Goal: Information Seeking & Learning: Learn about a topic

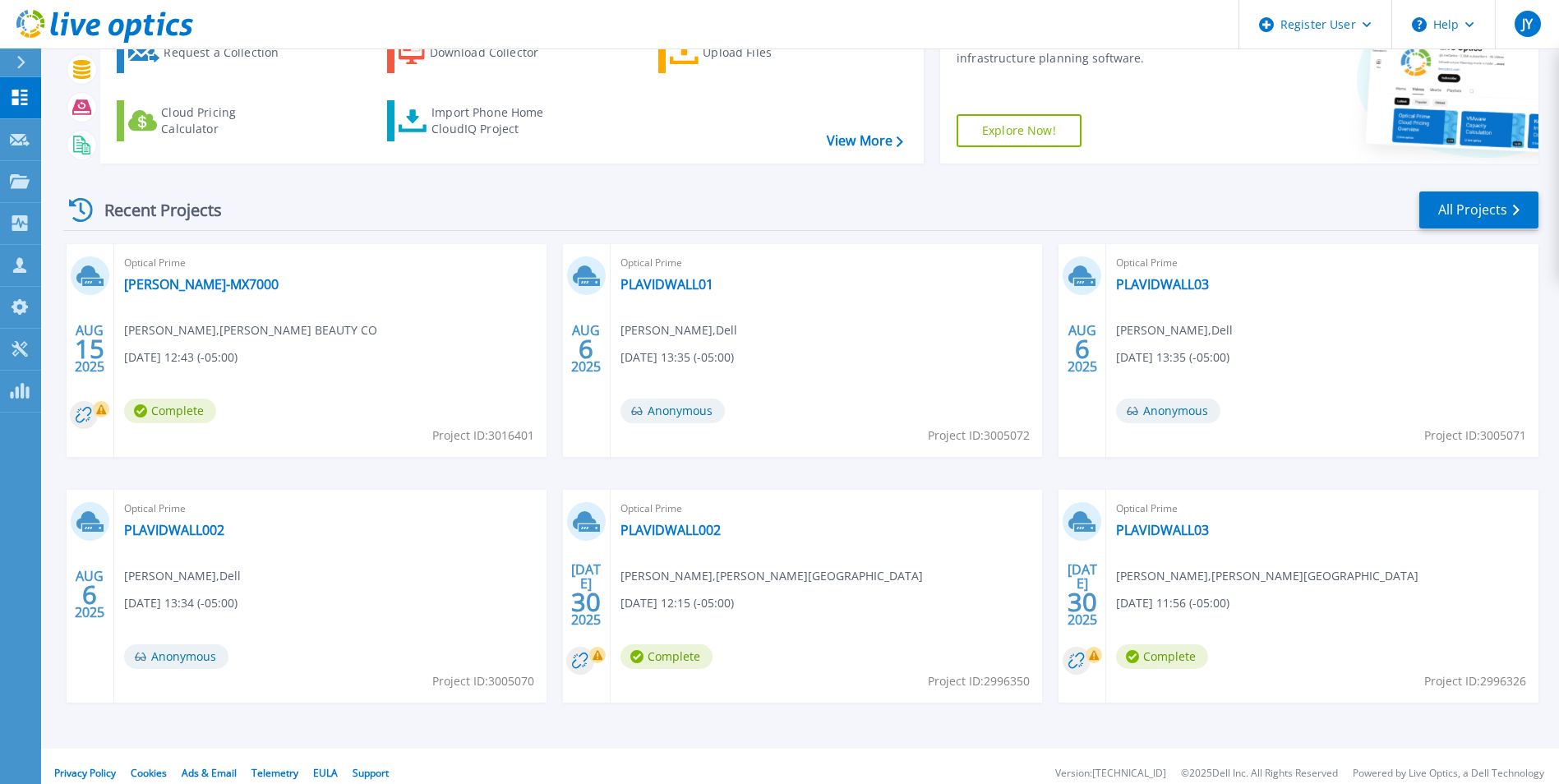
scroll to position [127, 0]
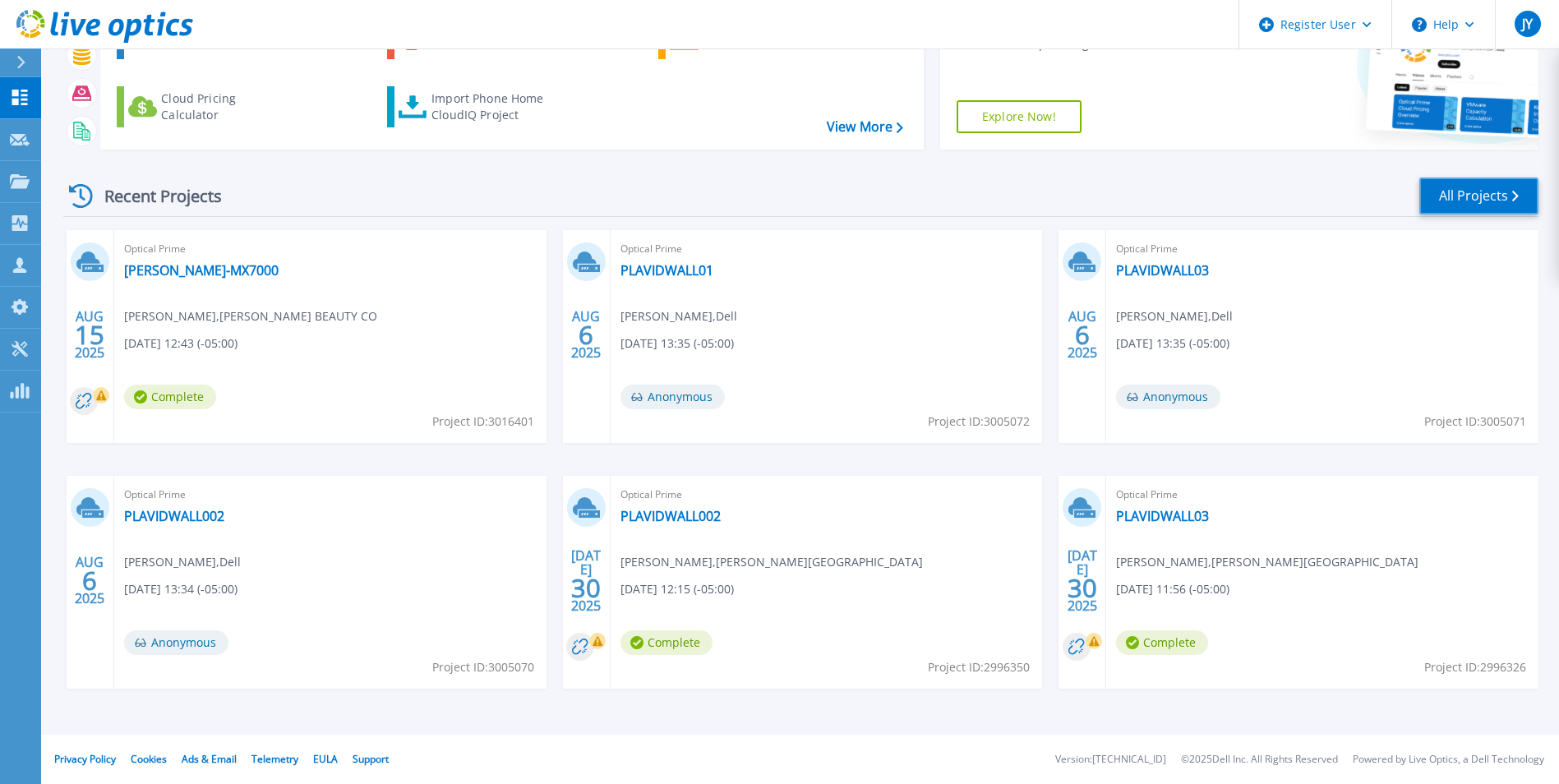
click at [1465, 196] on link "All Projects" at bounding box center [1478, 196] width 119 height 37
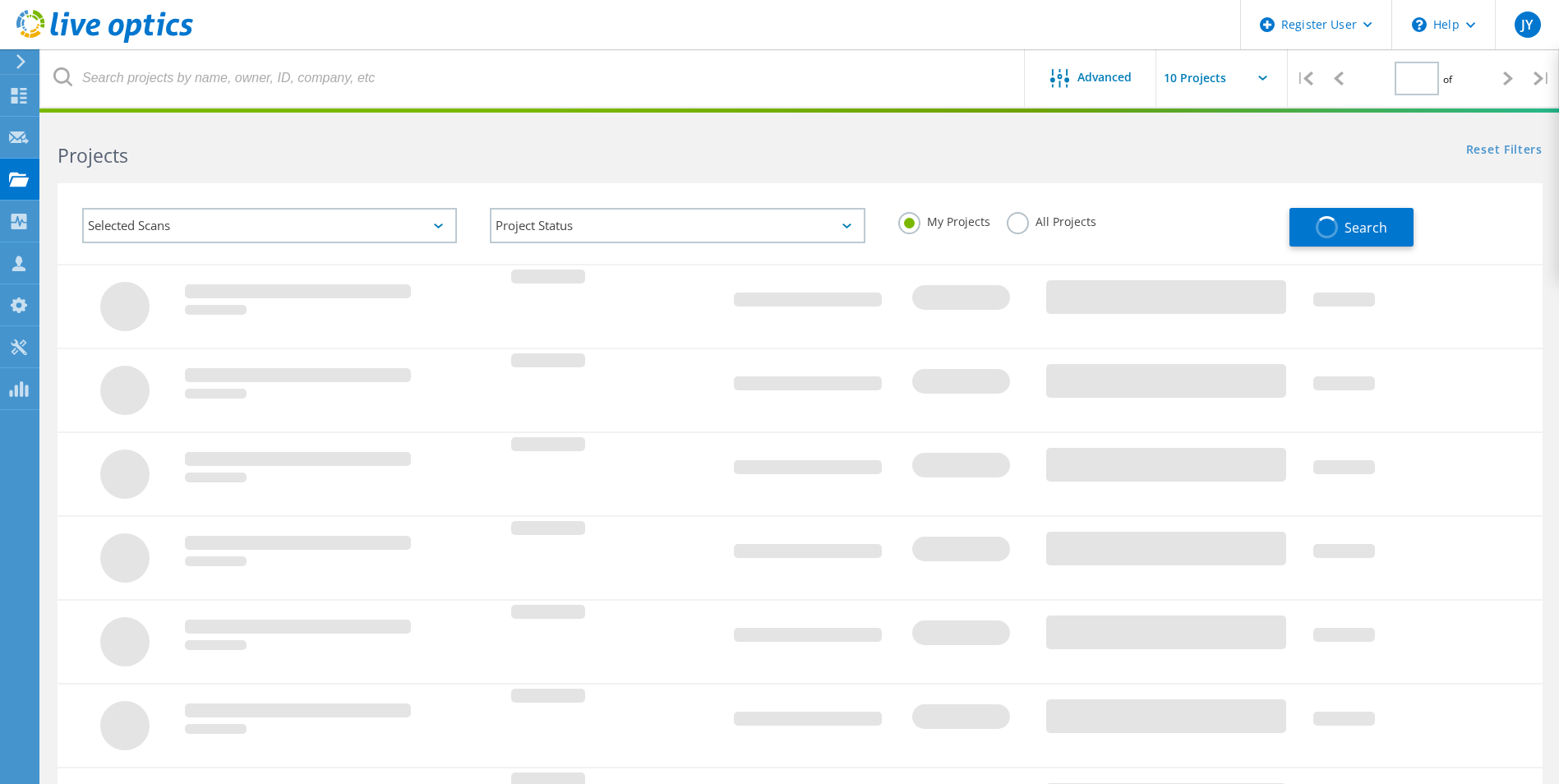
type input "1"
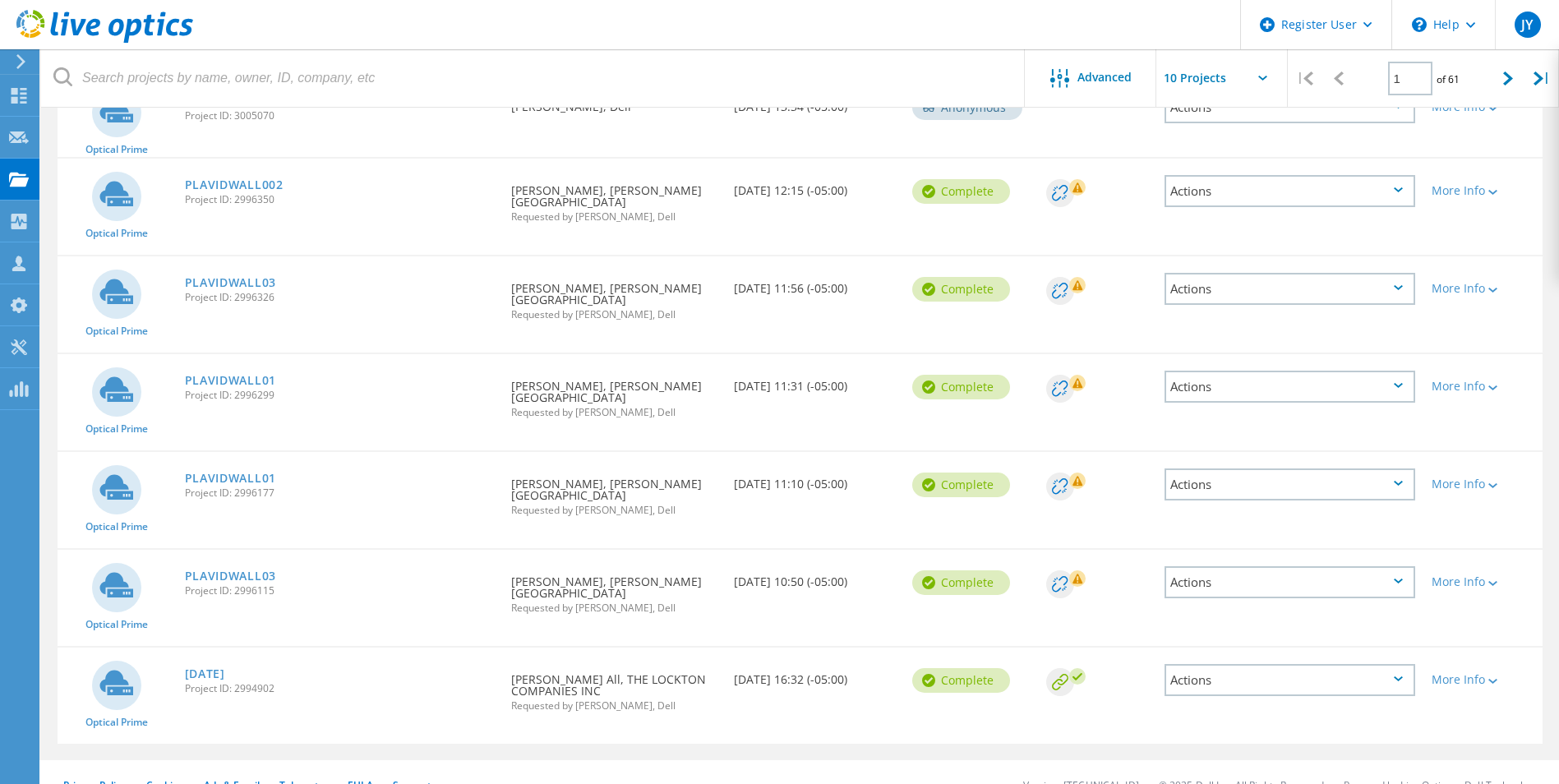
scroll to position [517, 0]
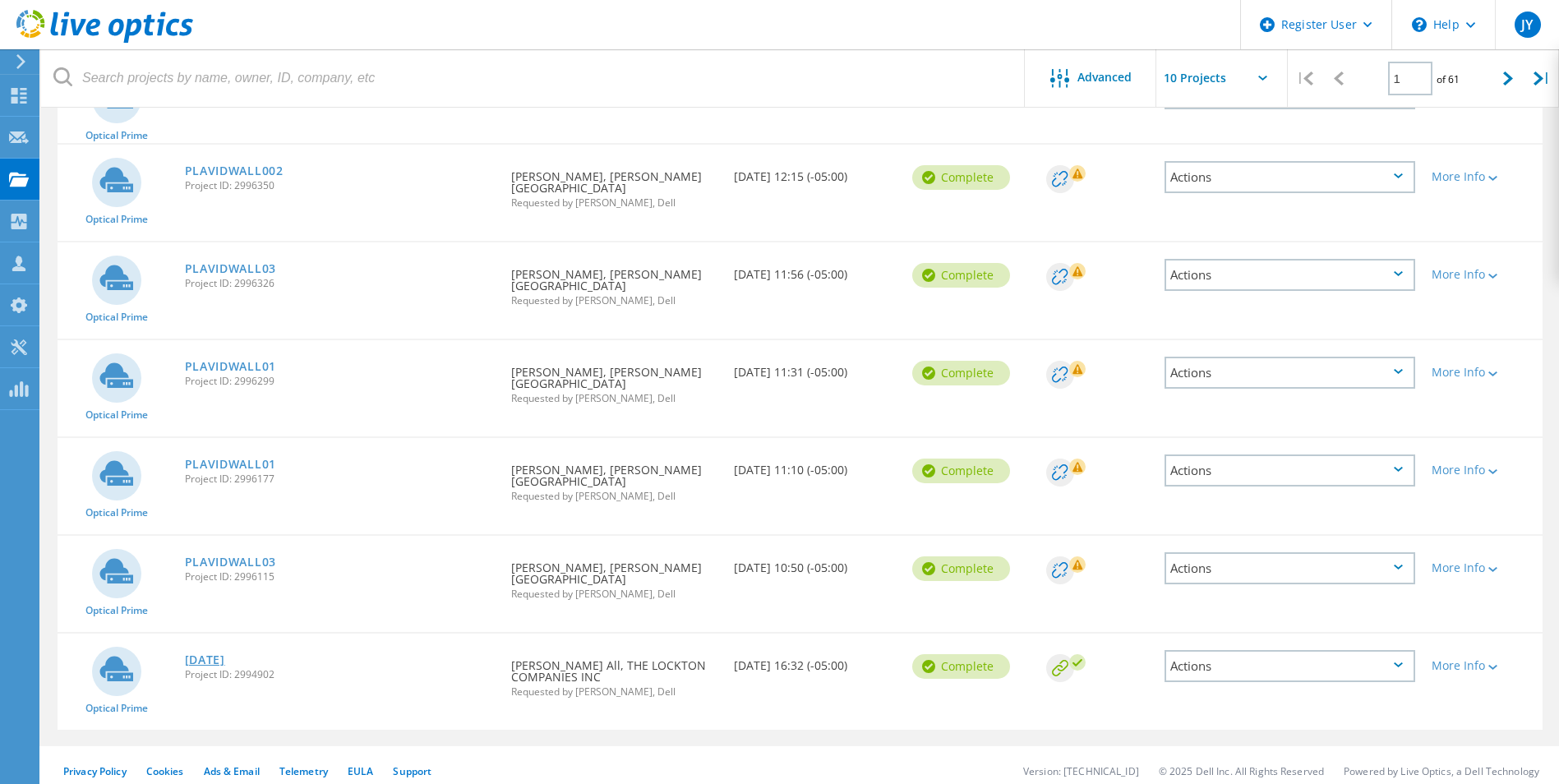
click at [225, 654] on link "[DATE]" at bounding box center [205, 660] width 40 height 11
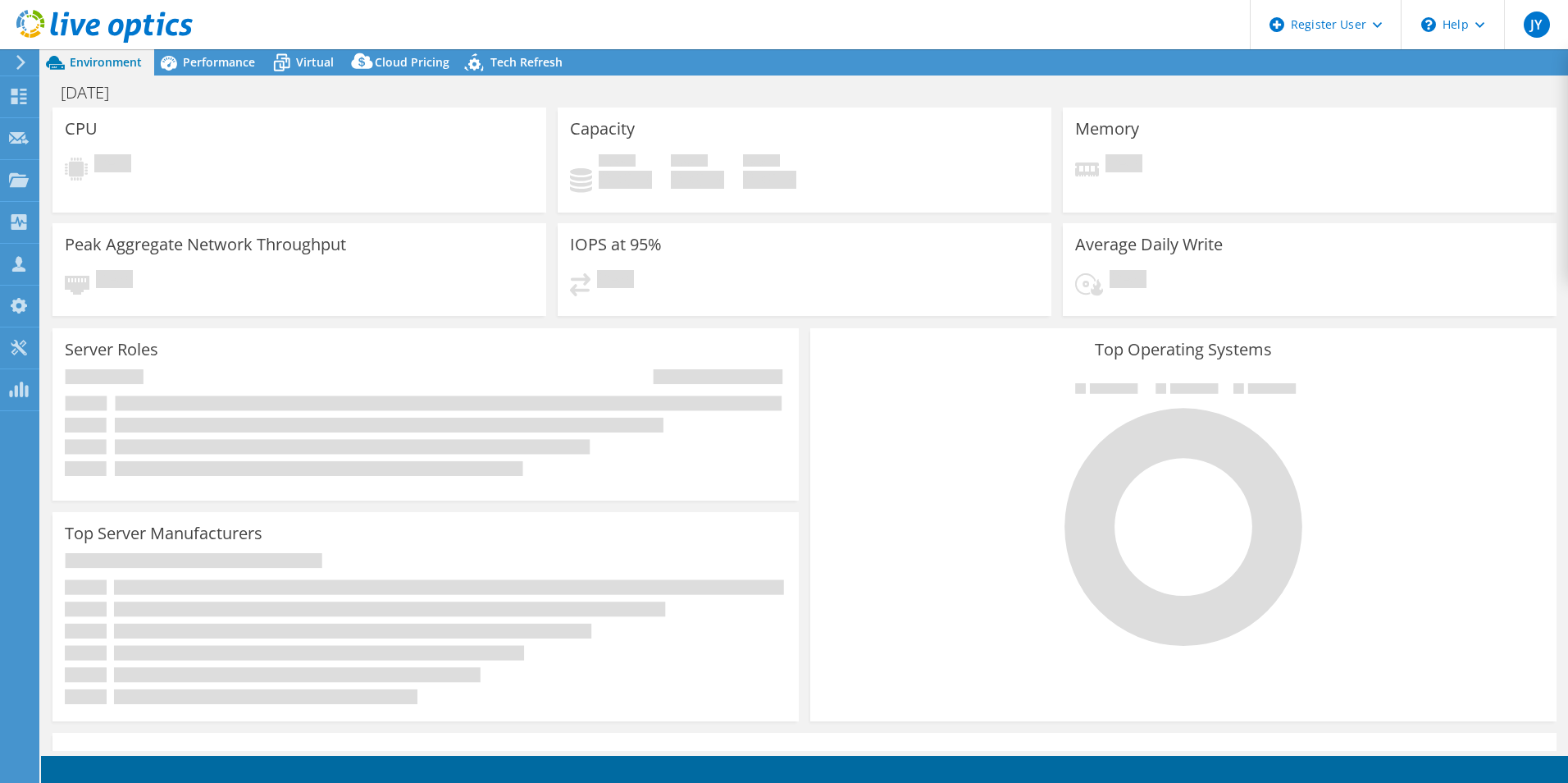
select select "USD"
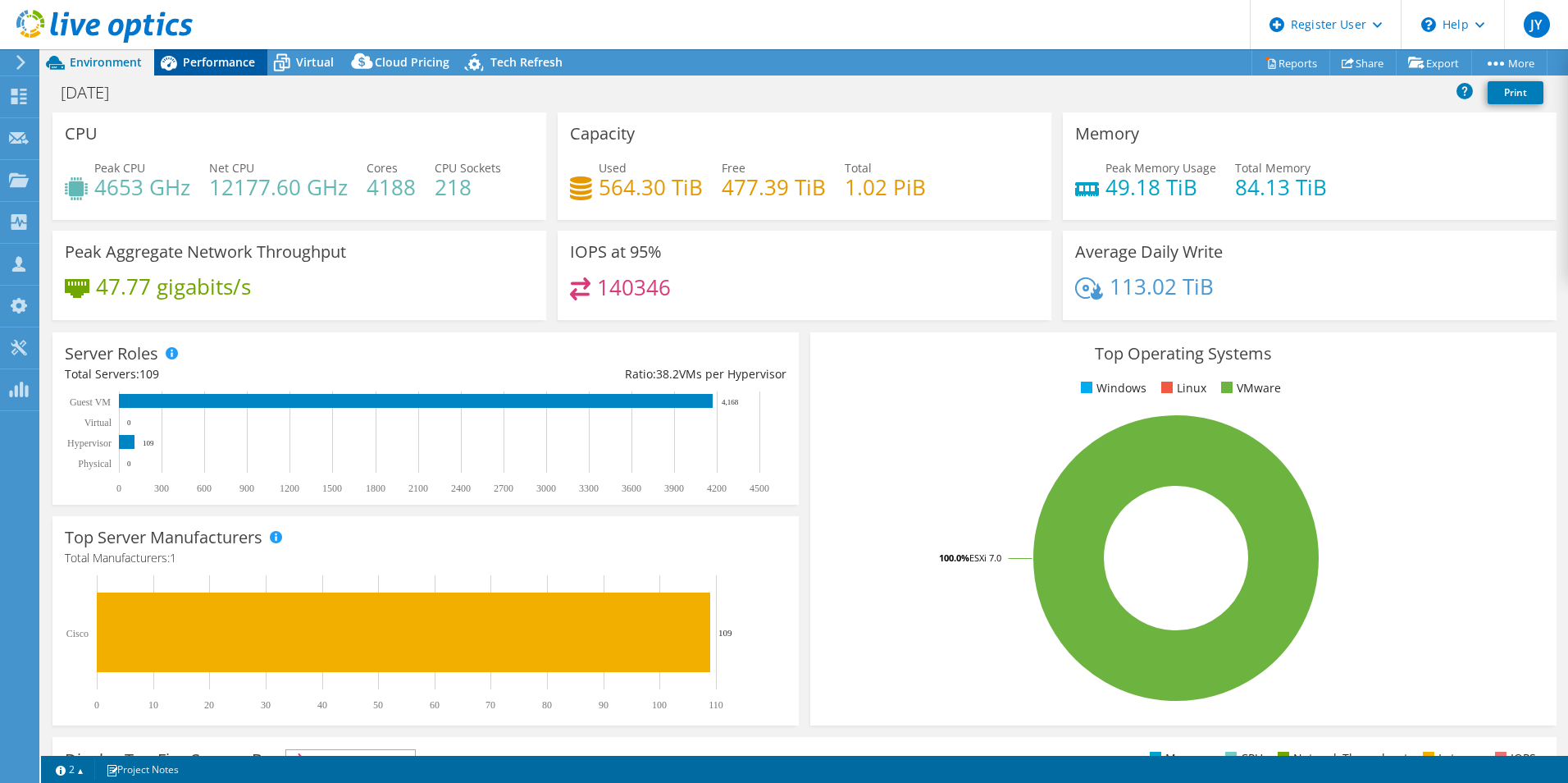
click at [221, 63] on span "Performance" at bounding box center [219, 62] width 72 height 16
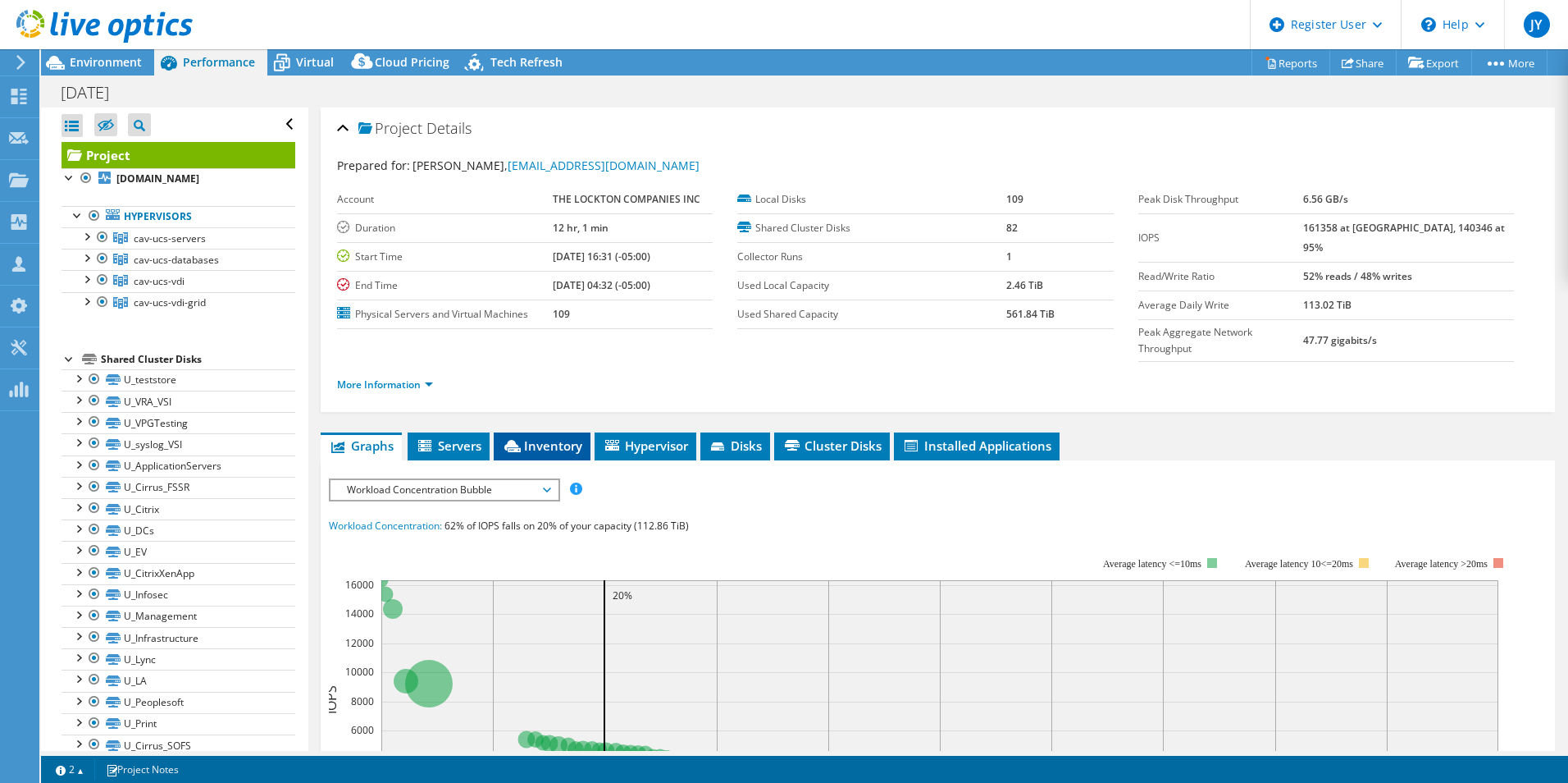
click at [561, 438] on span "Inventory" at bounding box center [542, 445] width 81 height 16
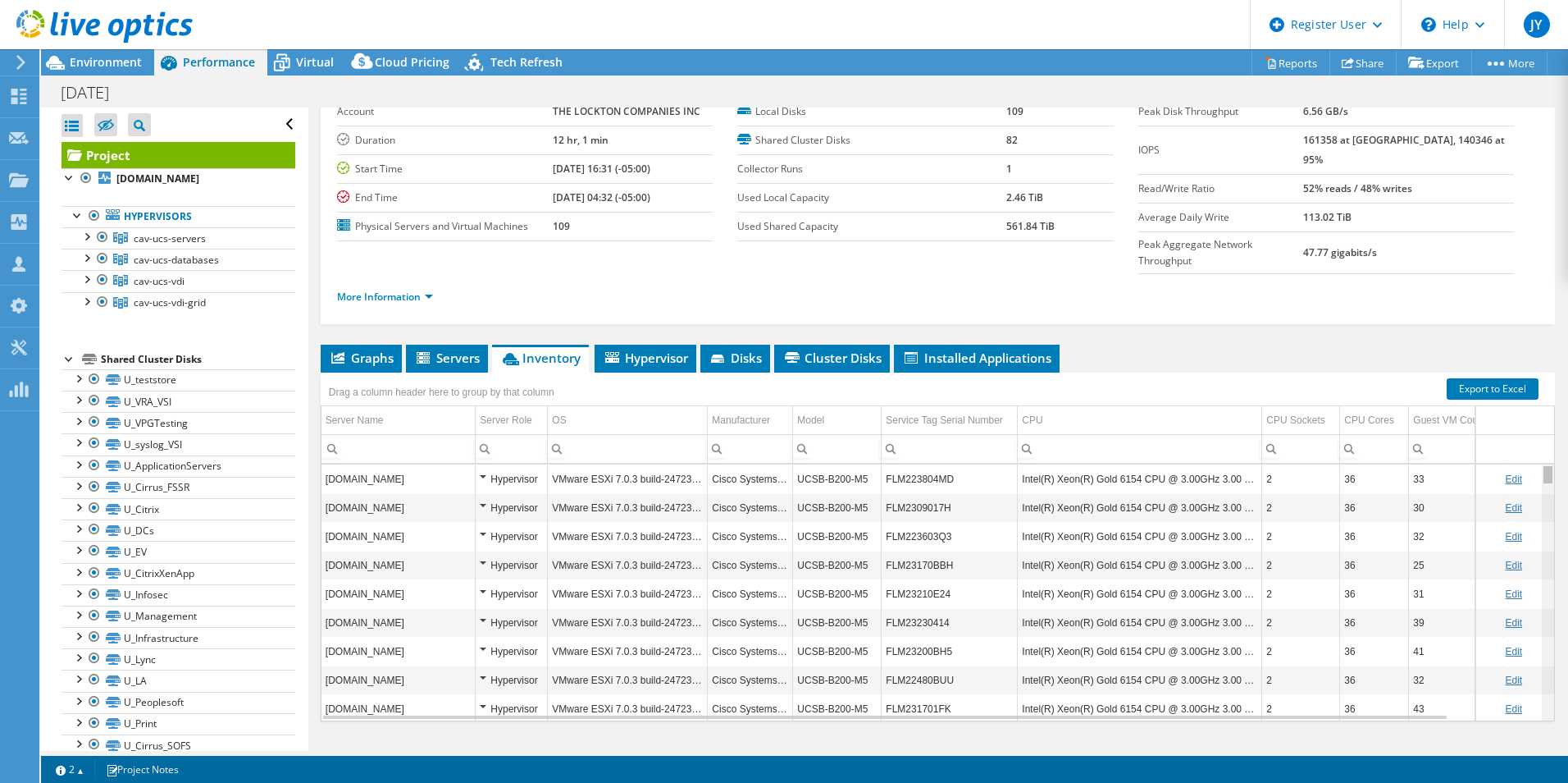
drag, startPoint x: 1538, startPoint y: 455, endPoint x: 1534, endPoint y: 442, distance: 13.6
click at [1534, 442] on body "JY Dell User [PERSON_NAME] [PERSON_NAME][EMAIL_ADDRESS][PERSON_NAME][DOMAIN_NAM…" at bounding box center [784, 392] width 1568 height 783
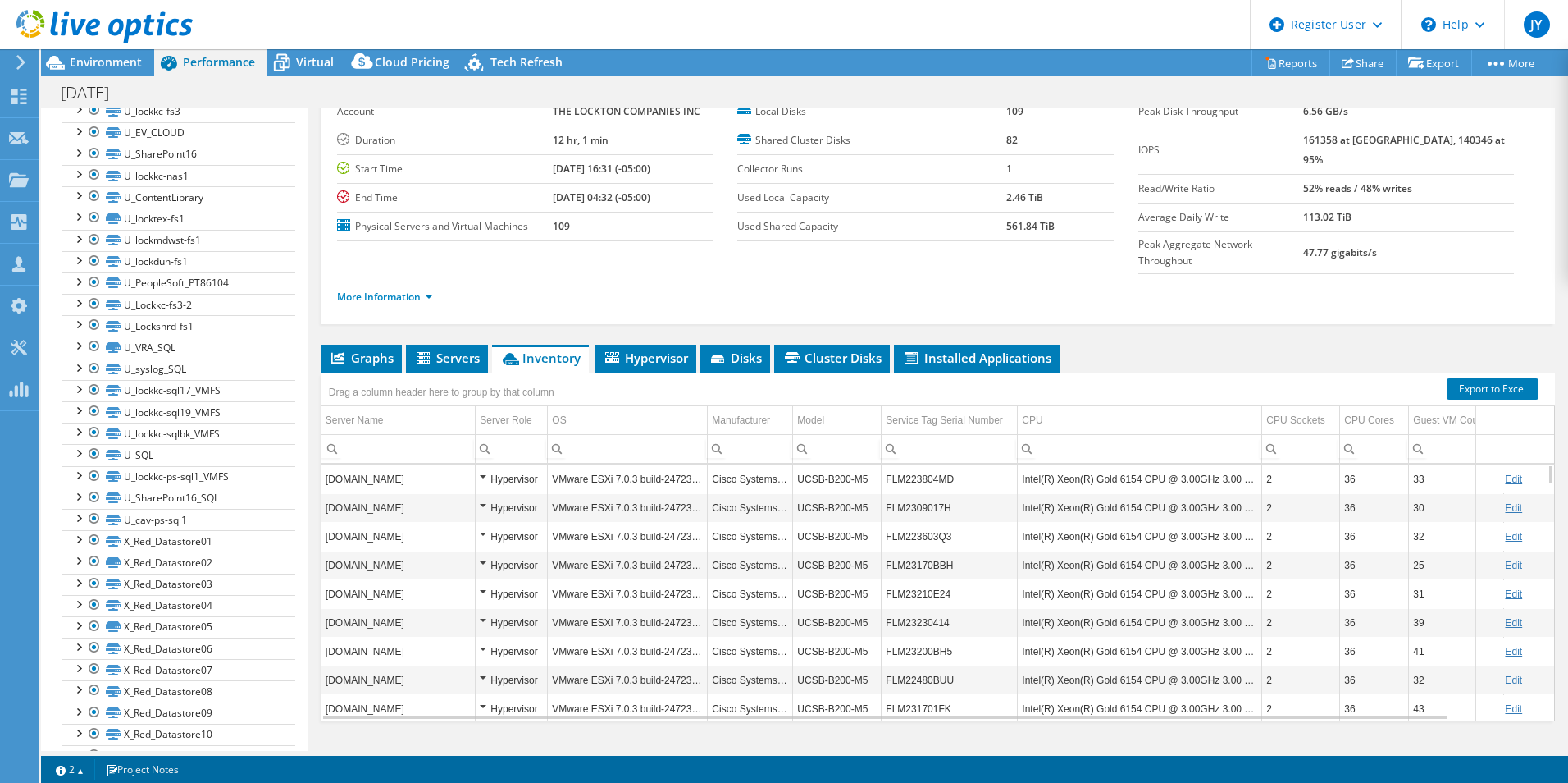
scroll to position [1067, 0]
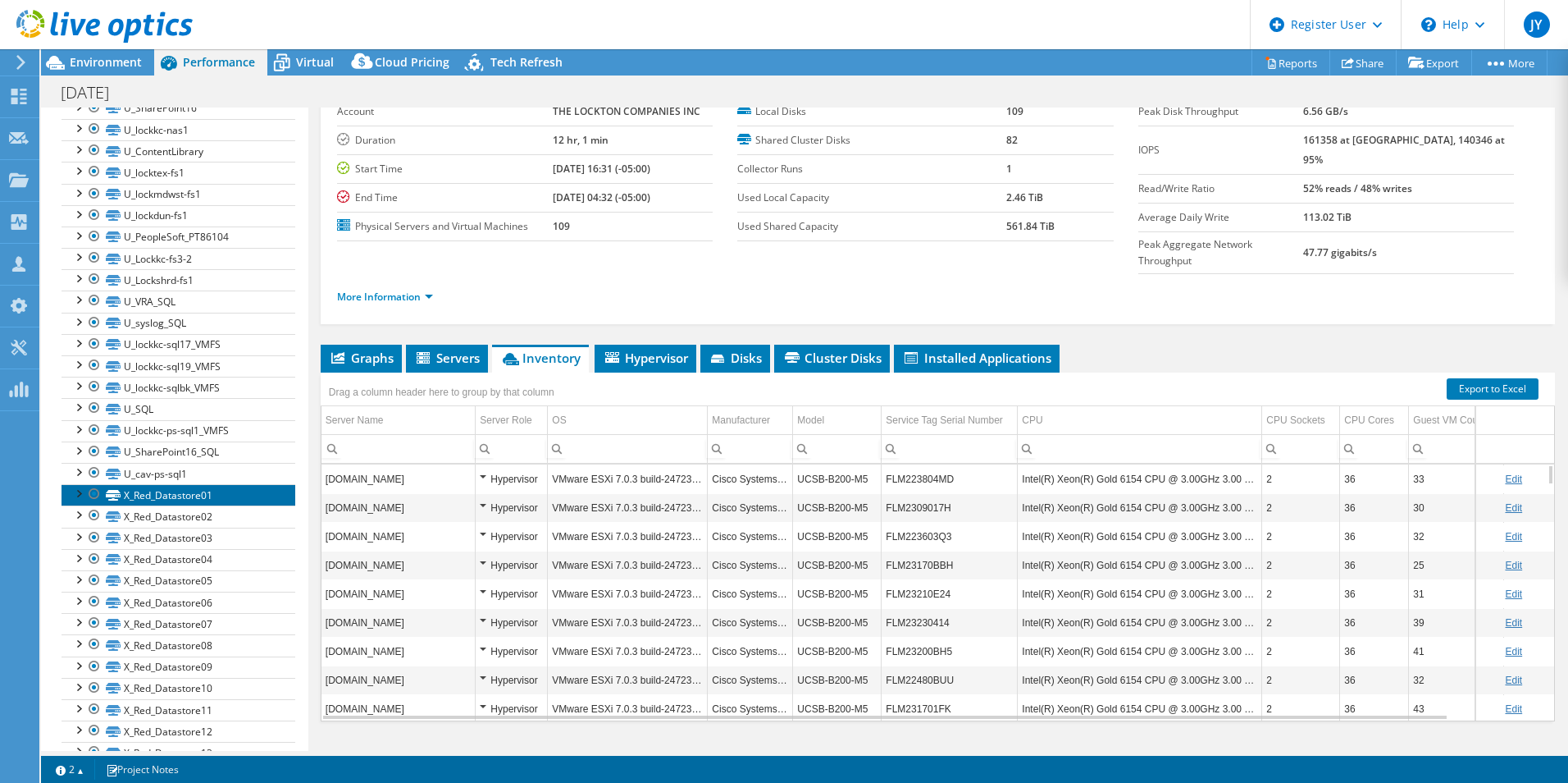
click at [192, 494] on link "X_Red_Datastore01" at bounding box center [178, 495] width 234 height 22
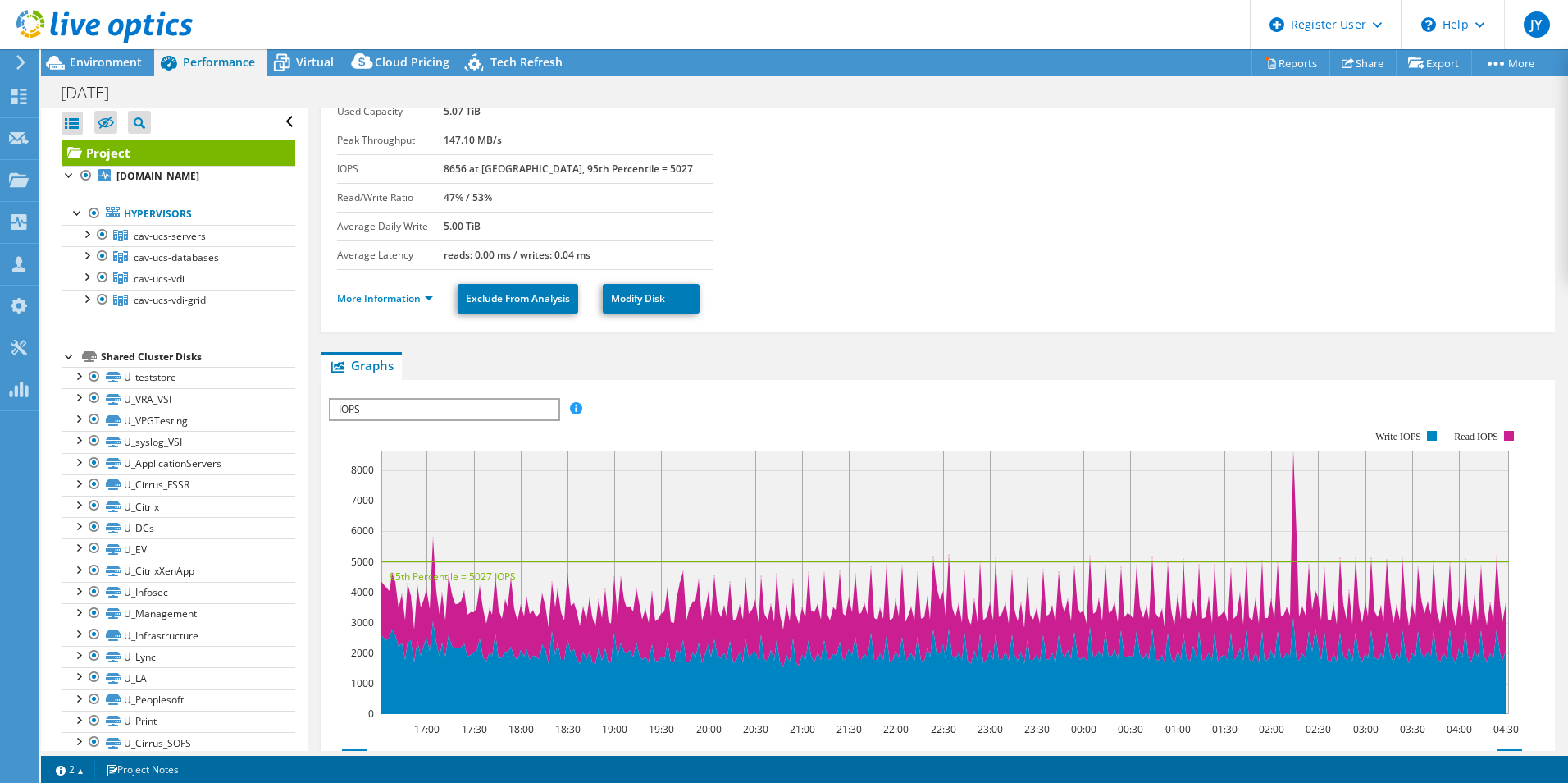
scroll to position [0, 0]
click at [525, 63] on span "Tech Refresh" at bounding box center [526, 62] width 72 height 16
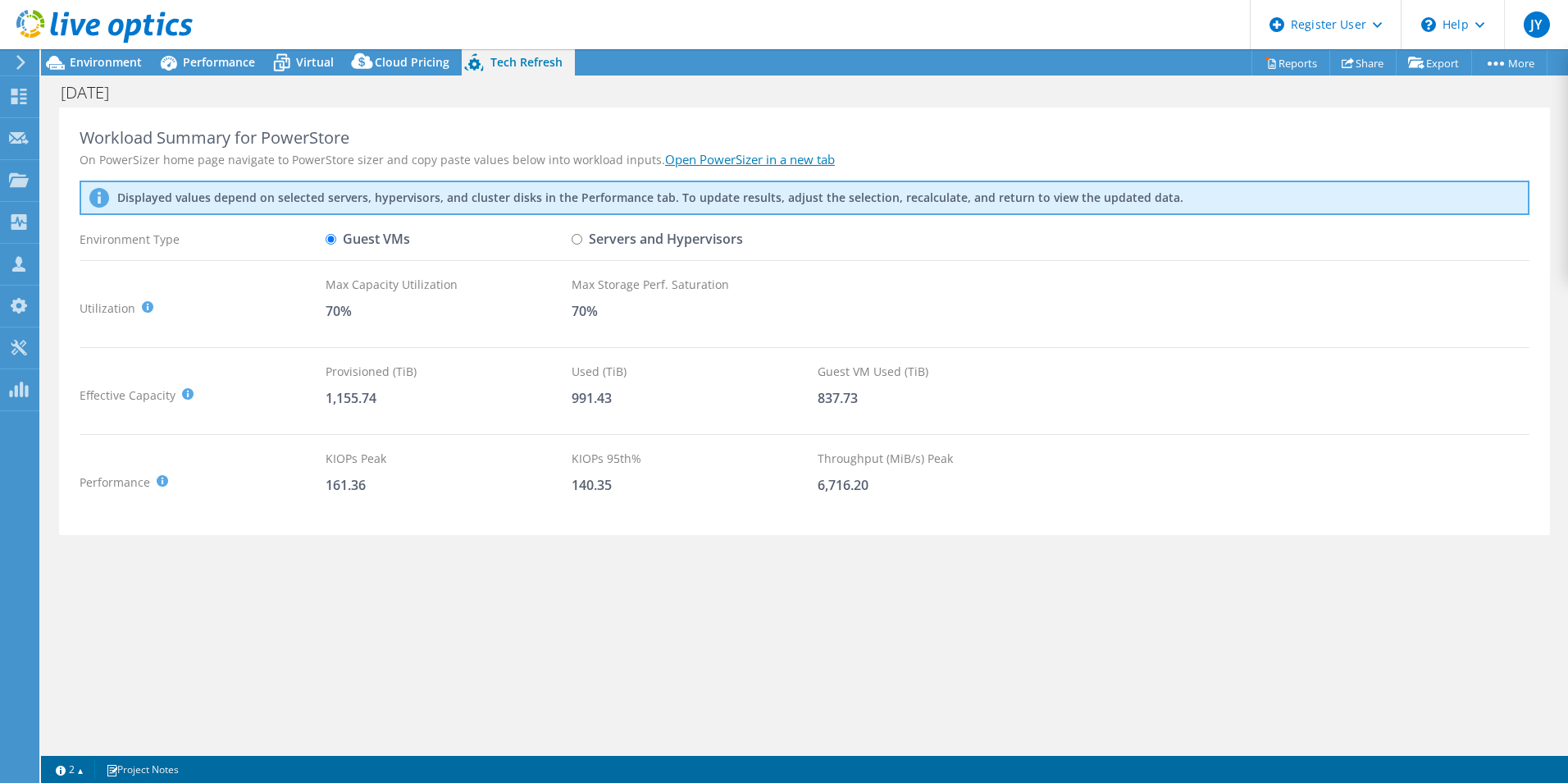
click at [575, 239] on input "Servers and Hypervisors" at bounding box center [576, 238] width 10 height 10
radio input "true"
radio input "false"
click at [211, 61] on span "Performance" at bounding box center [219, 62] width 72 height 16
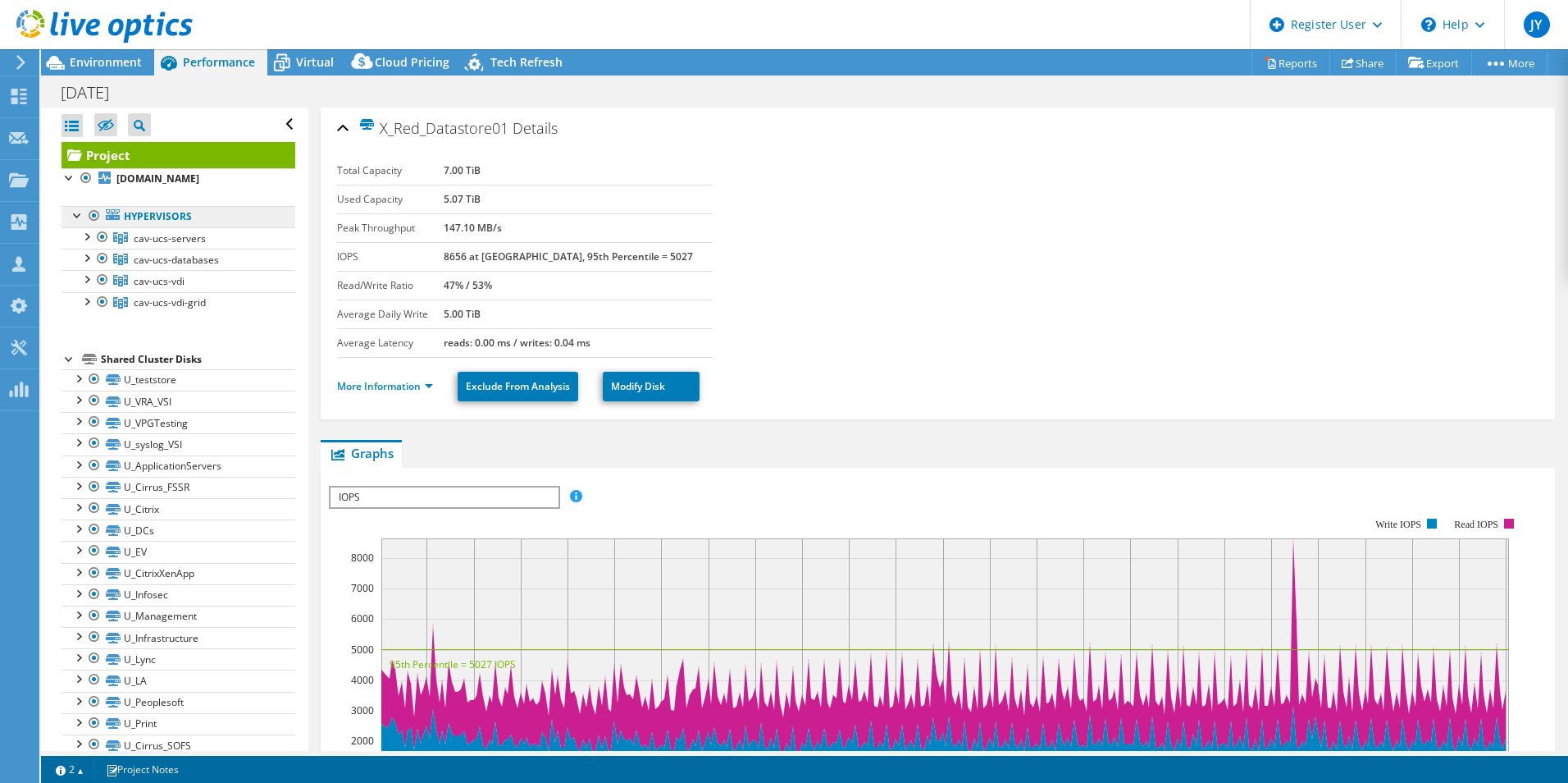
click at [173, 217] on link "Hypervisors" at bounding box center [178, 216] width 234 height 22
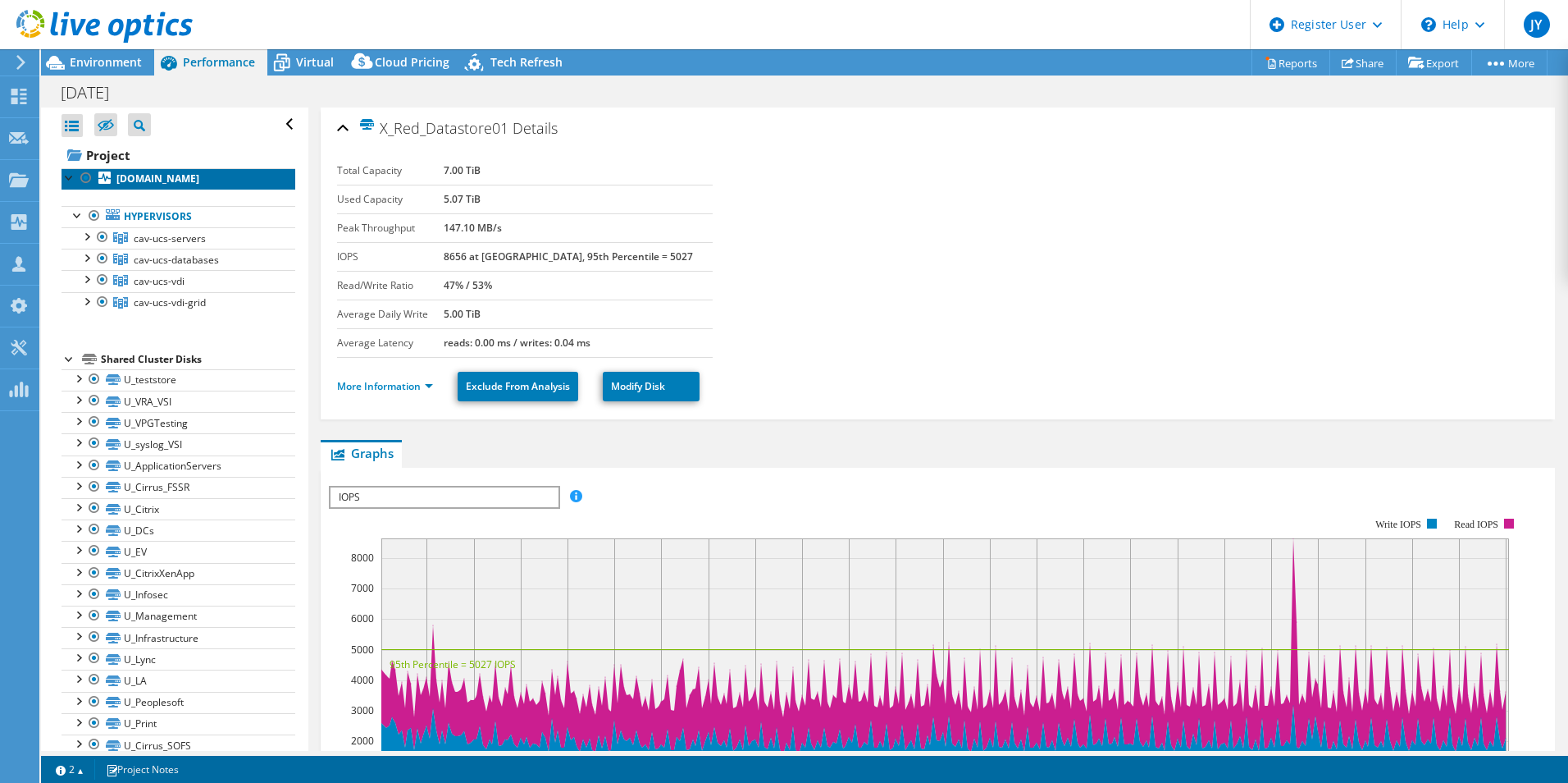
click at [161, 179] on b "[DOMAIN_NAME]" at bounding box center [158, 178] width 83 height 14
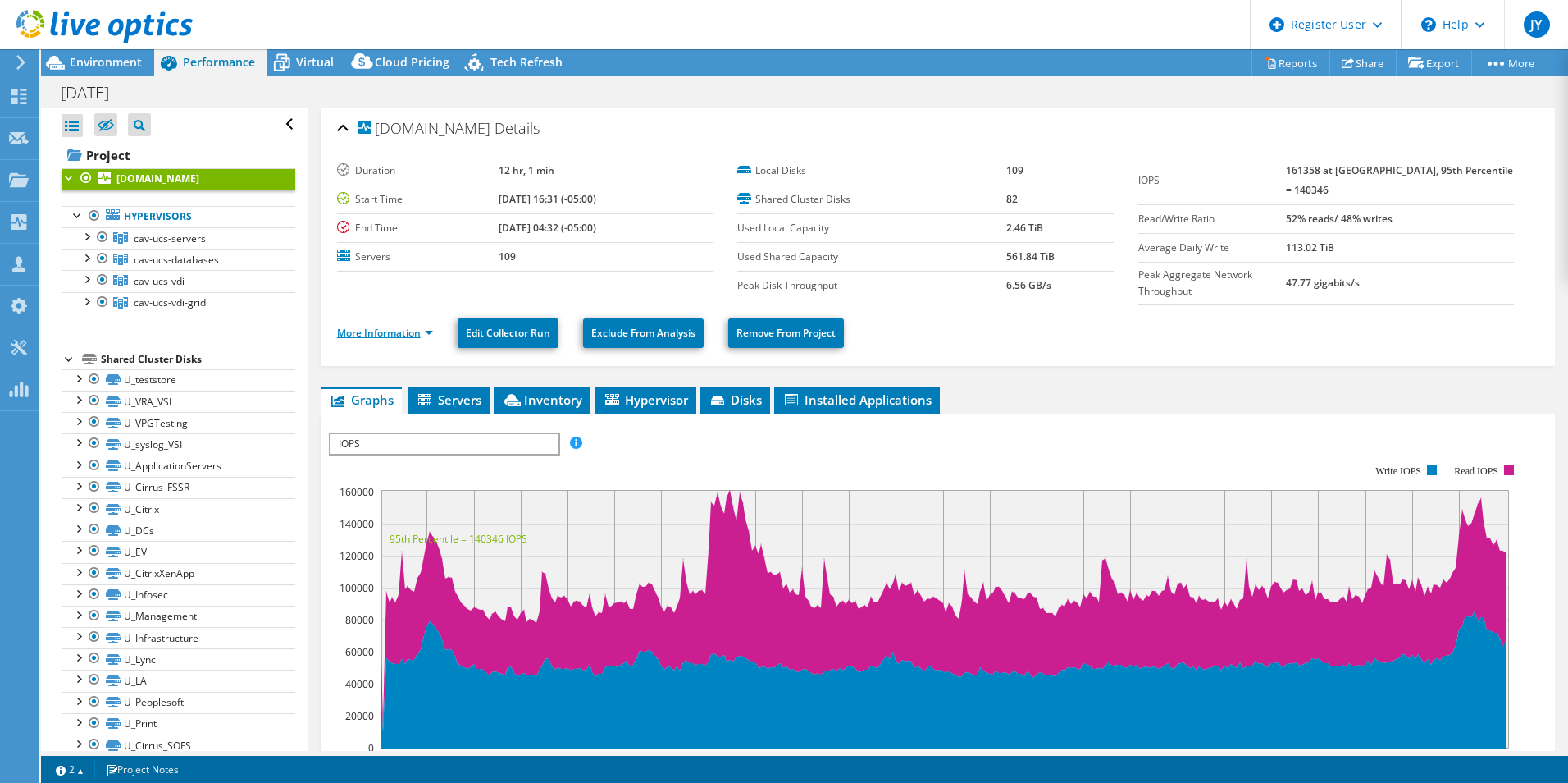
click at [423, 330] on link "More Information" at bounding box center [385, 332] width 96 height 14
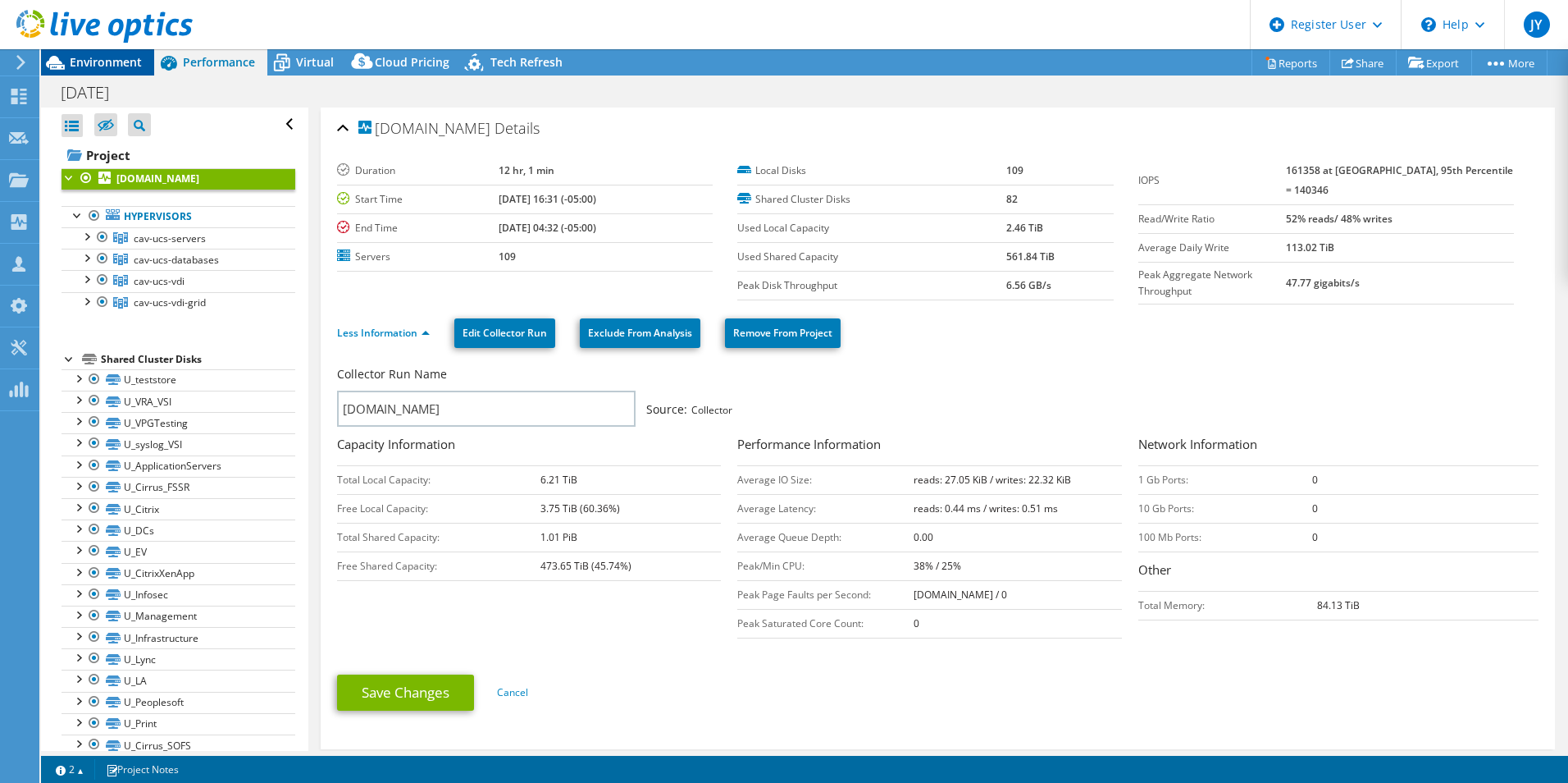
click at [114, 63] on span "Environment" at bounding box center [105, 62] width 72 height 16
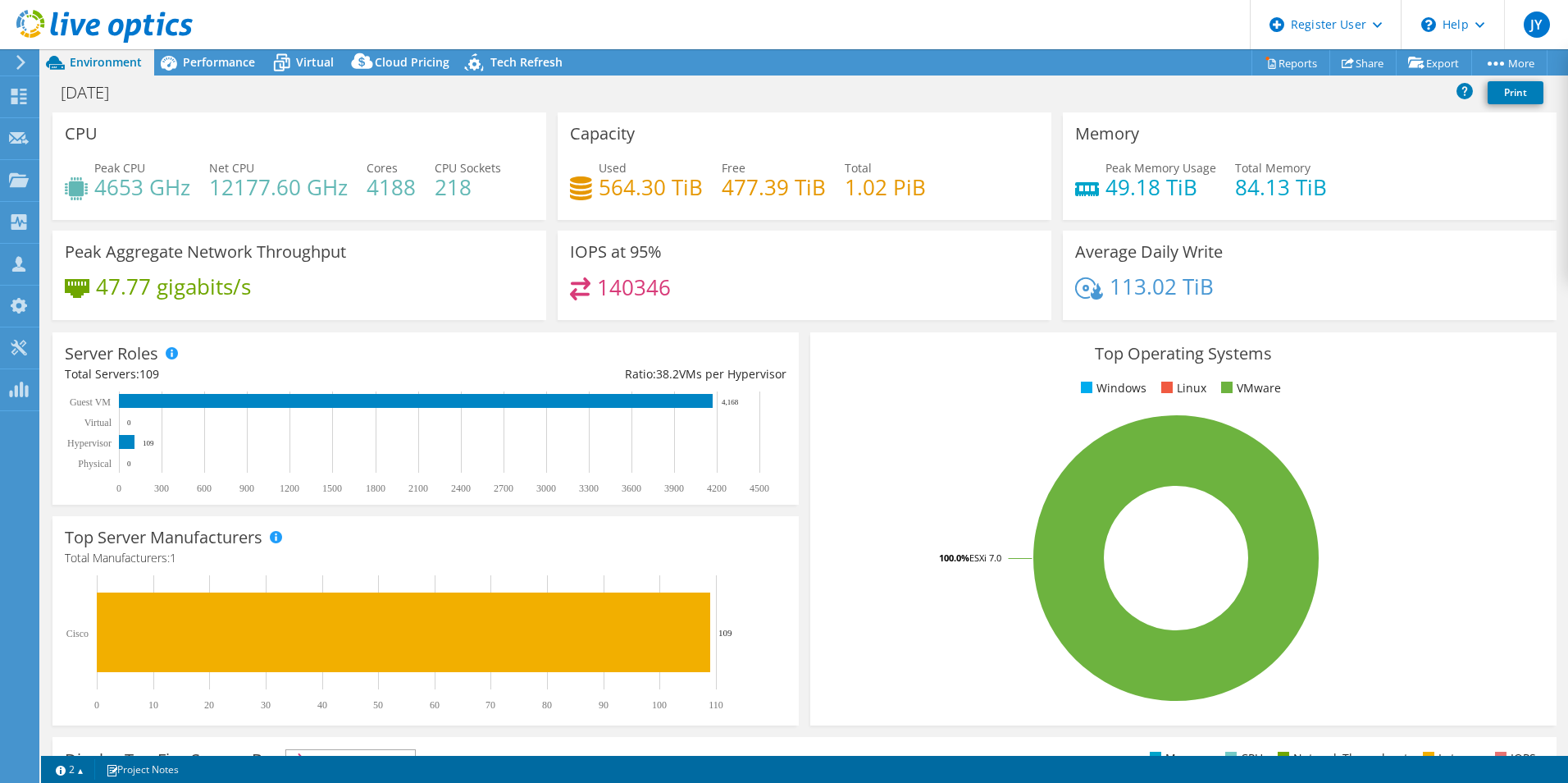
click at [552, 222] on div "Capacity Used 564.30 TiB Free 477.39 TiB Total 1.02 PiB" at bounding box center [804, 172] width 505 height 118
click at [233, 67] on span "Performance" at bounding box center [219, 62] width 72 height 16
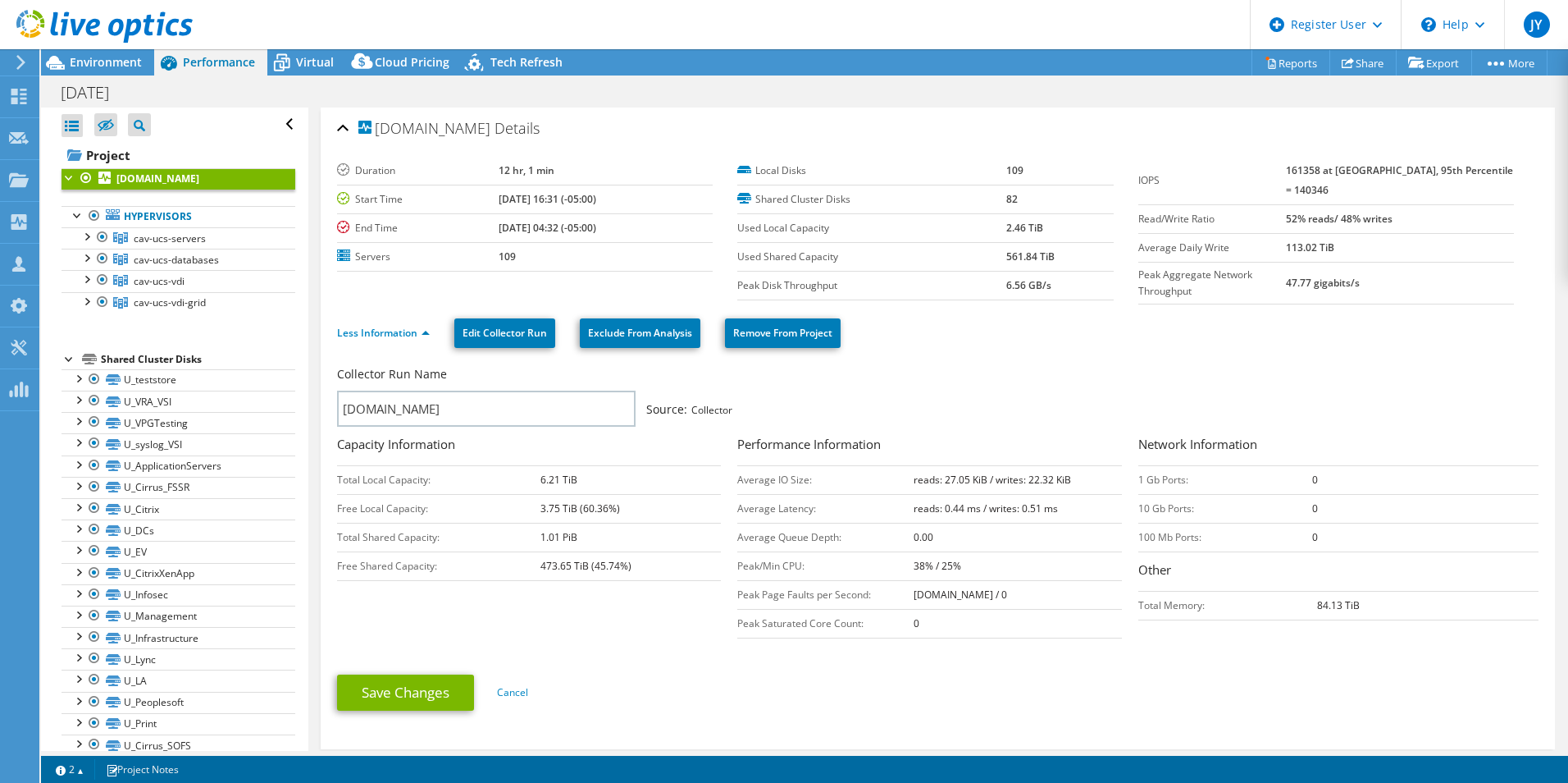
click at [67, 177] on div at bounding box center [69, 176] width 16 height 16
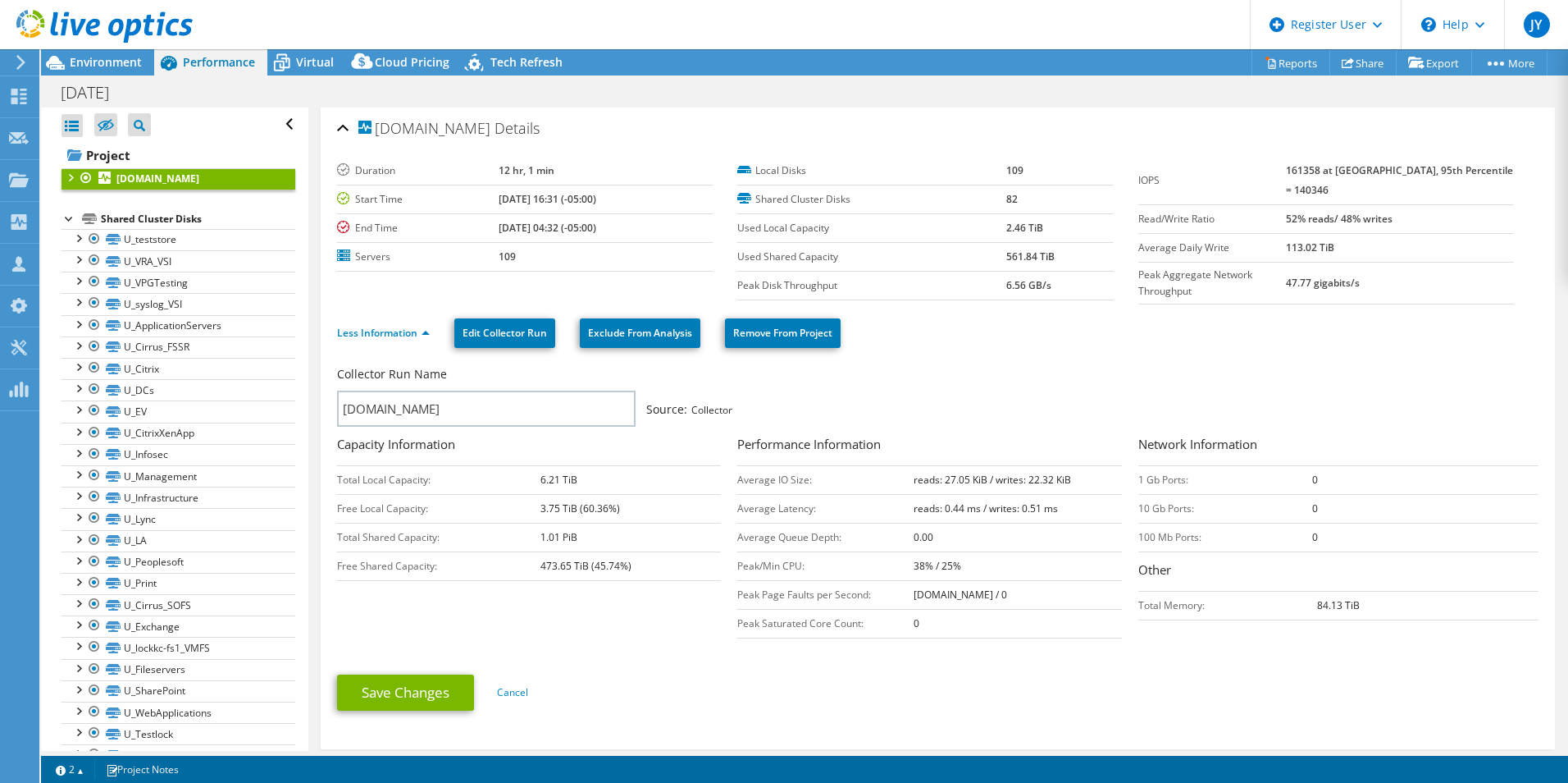
click at [67, 177] on div at bounding box center [69, 176] width 16 height 16
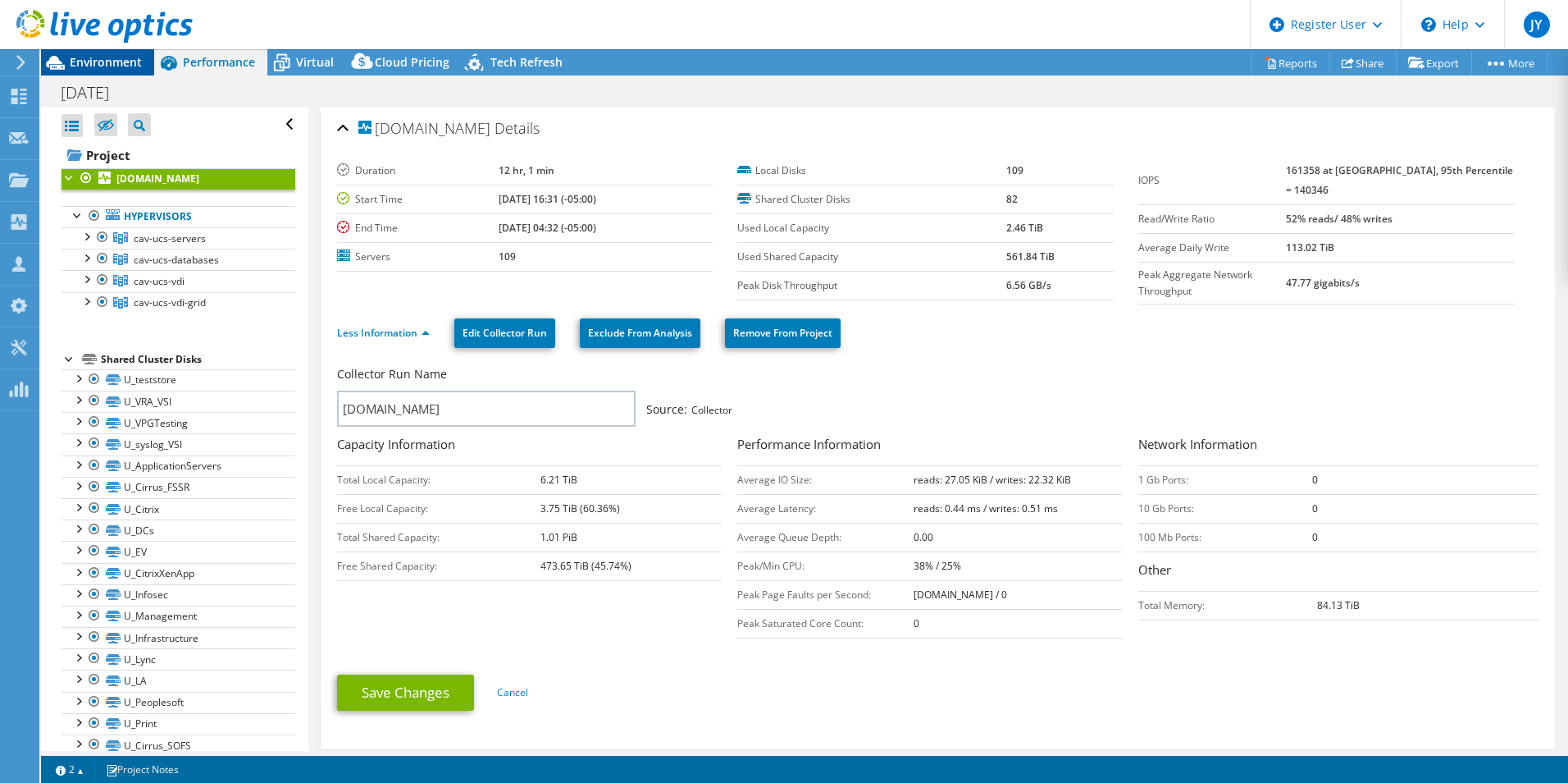
click at [121, 64] on span "Environment" at bounding box center [105, 62] width 72 height 16
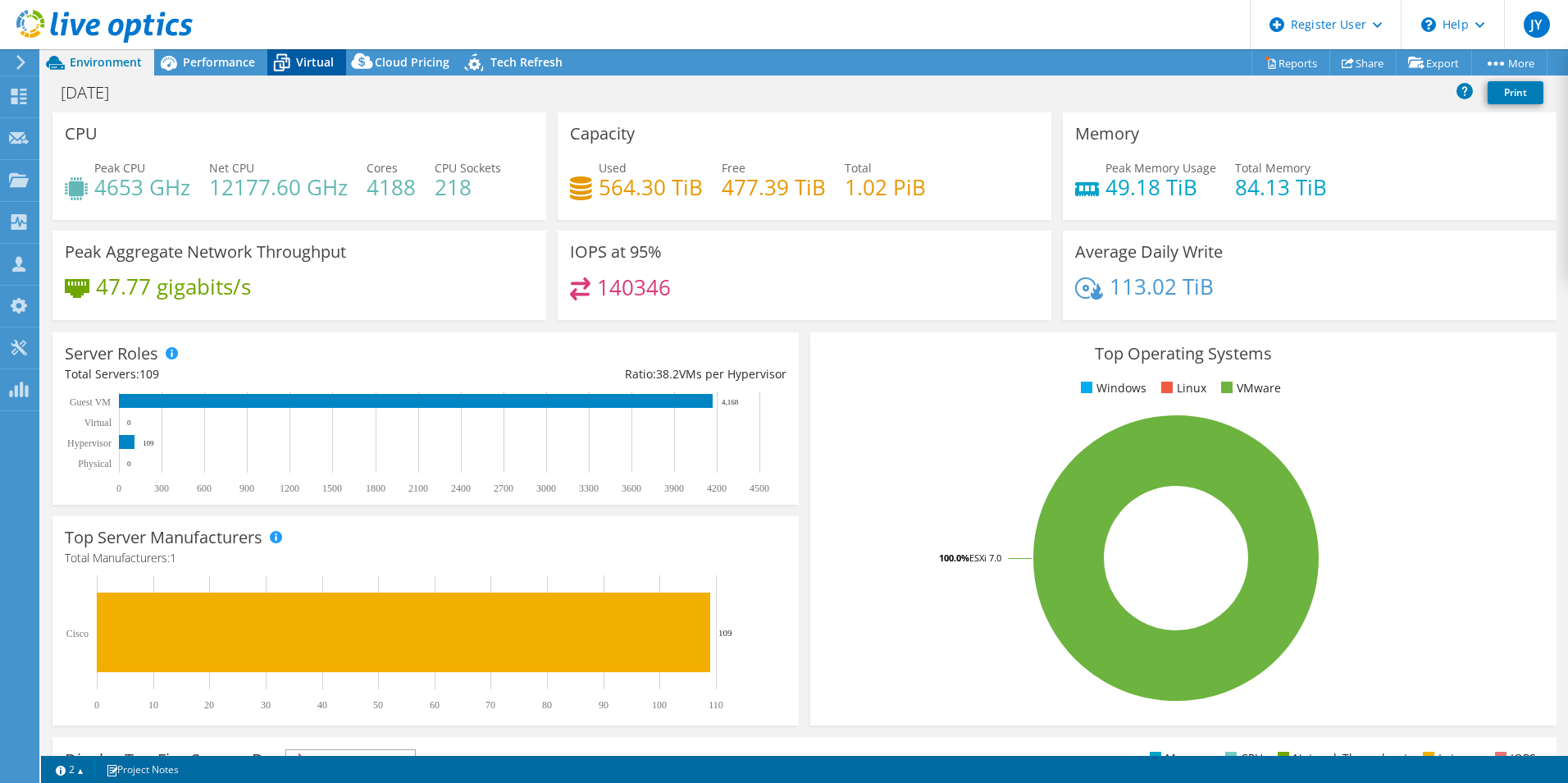
click at [303, 63] on span "Virtual" at bounding box center [314, 62] width 38 height 16
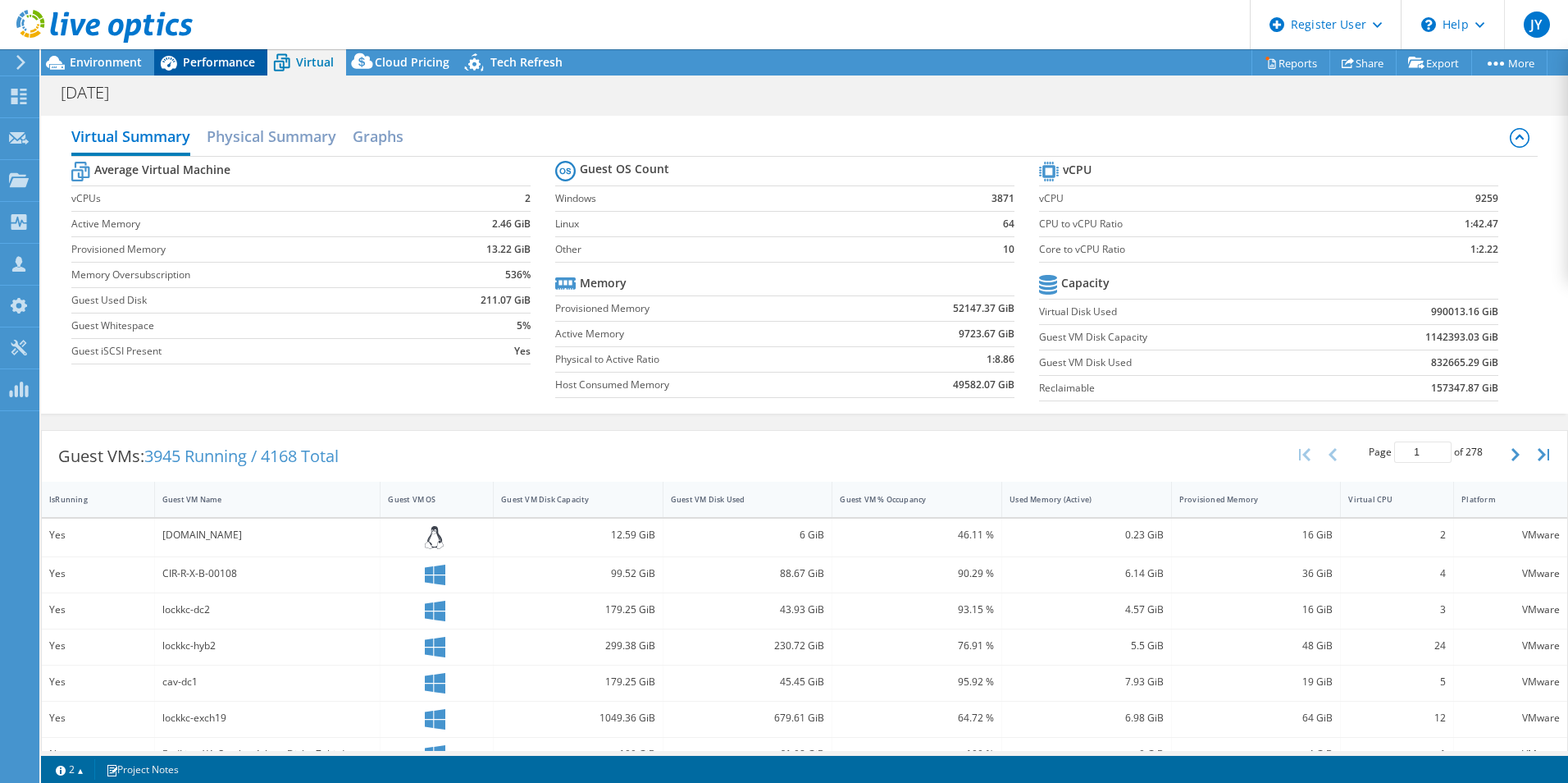
click at [228, 67] on span "Performance" at bounding box center [219, 62] width 72 height 16
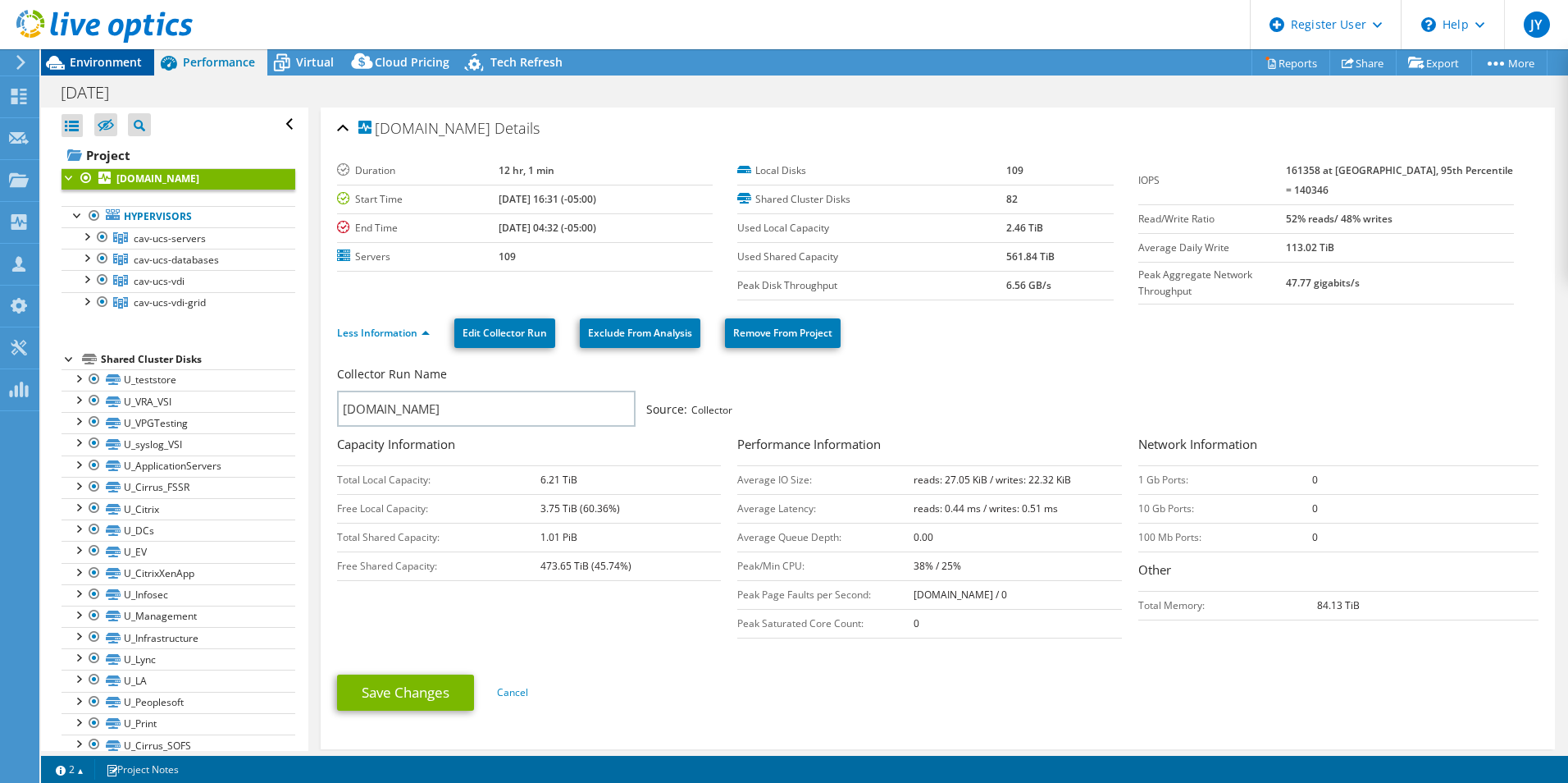
click at [116, 71] on div "Environment" at bounding box center [98, 62] width 114 height 26
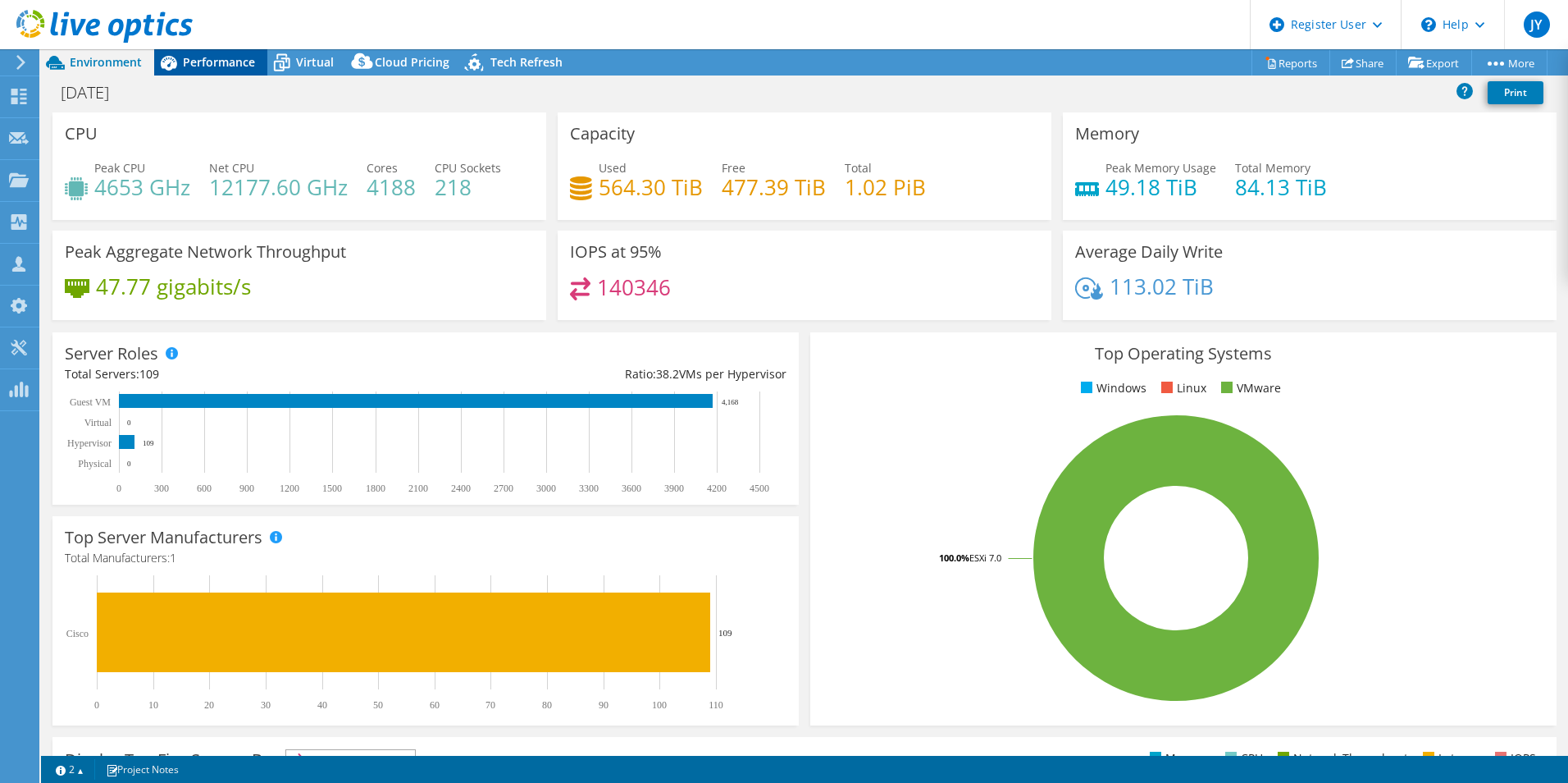
click at [229, 63] on span "Performance" at bounding box center [219, 62] width 72 height 16
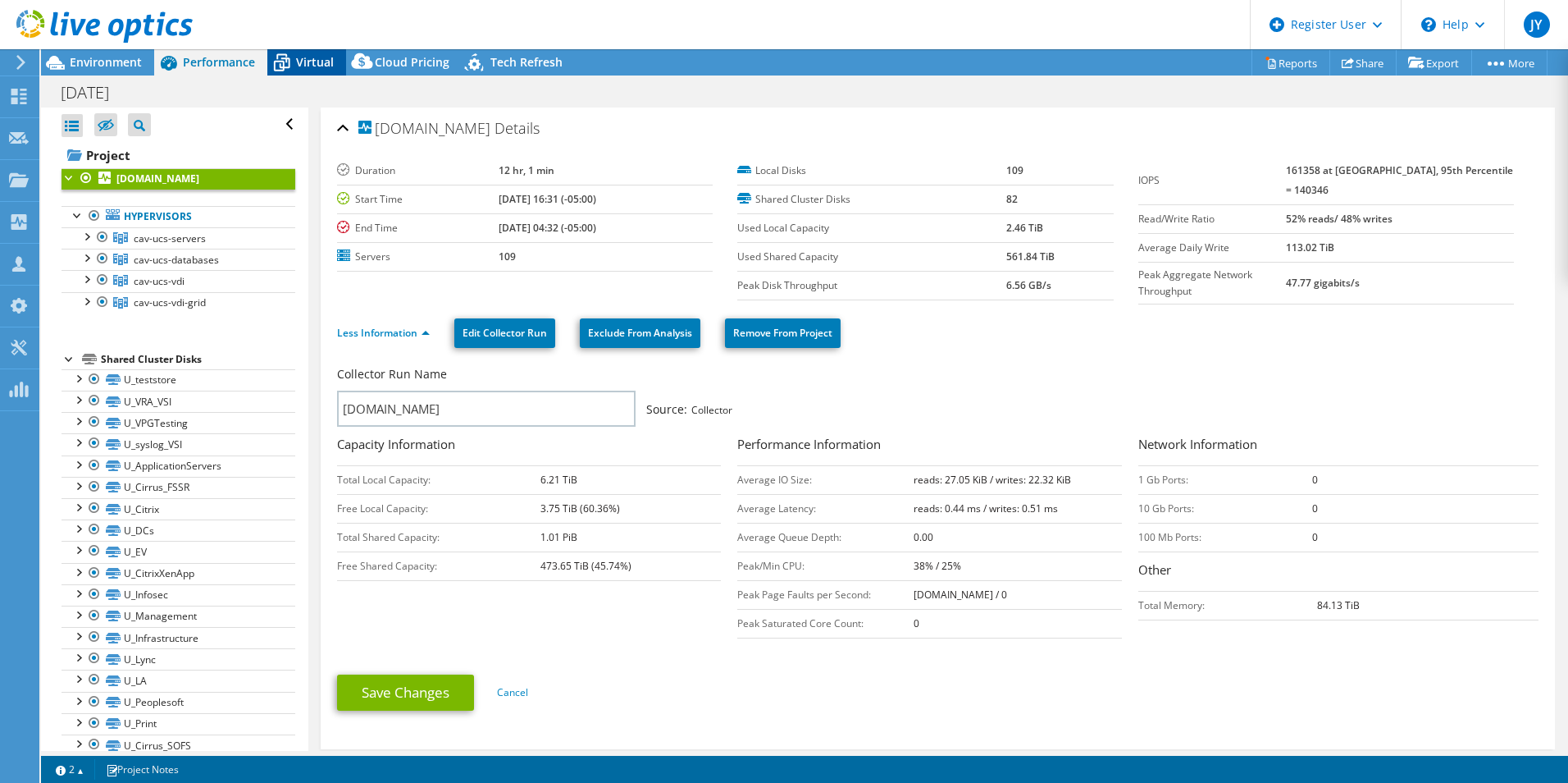
click at [310, 61] on span "Virtual" at bounding box center [314, 62] width 38 height 16
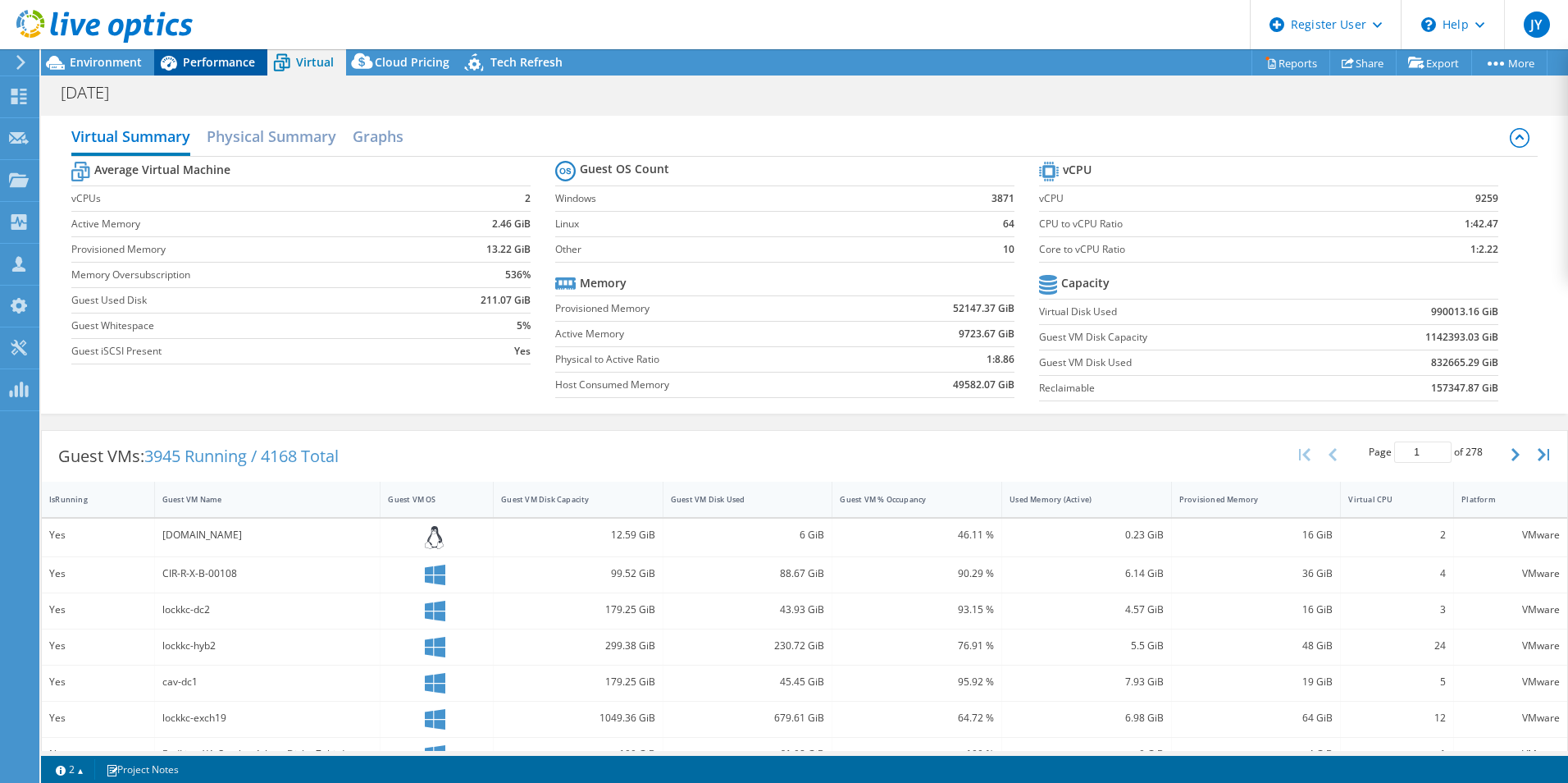
click at [222, 68] on span "Performance" at bounding box center [219, 62] width 72 height 16
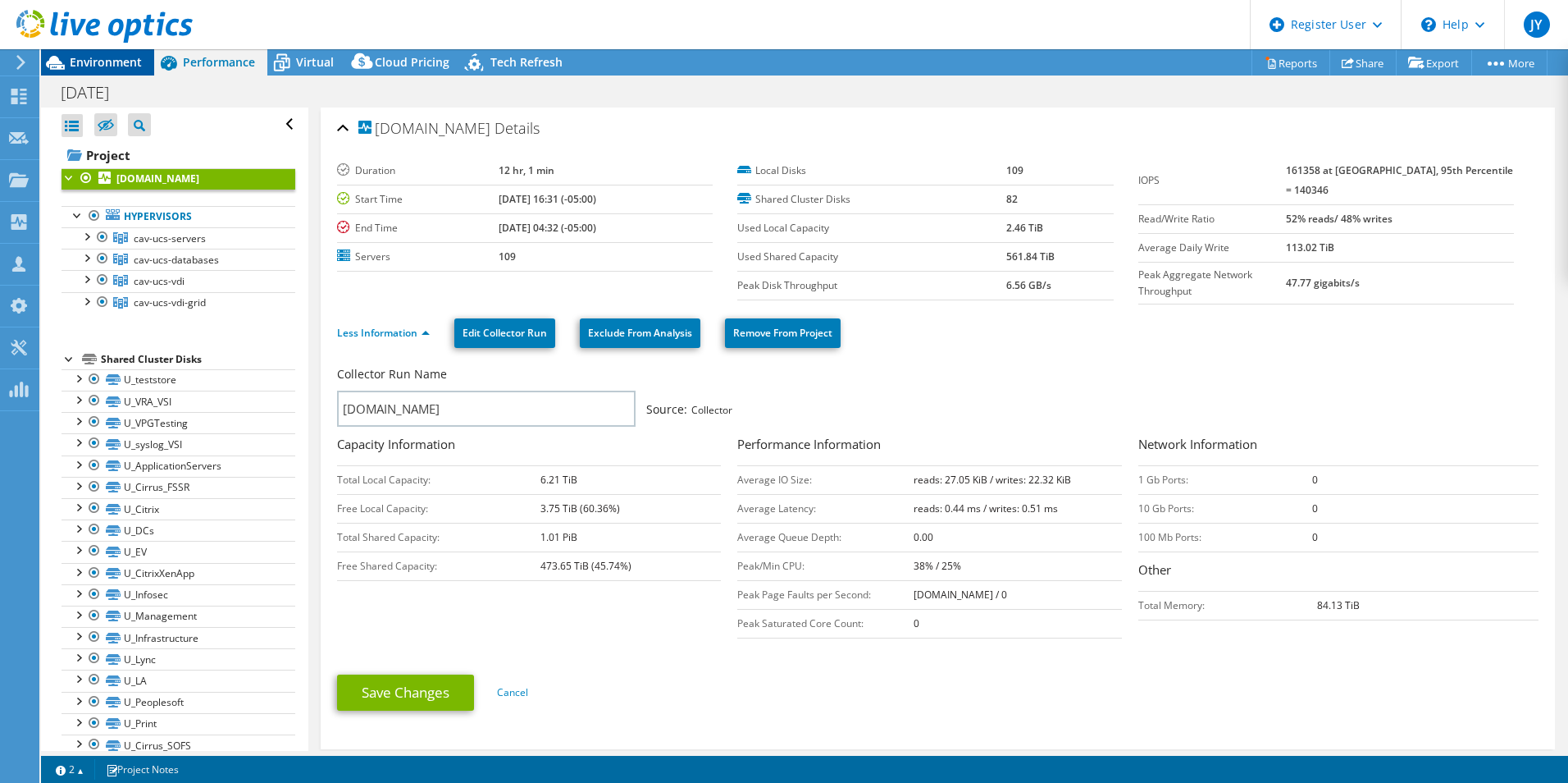
click at [129, 64] on span "Environment" at bounding box center [105, 62] width 72 height 16
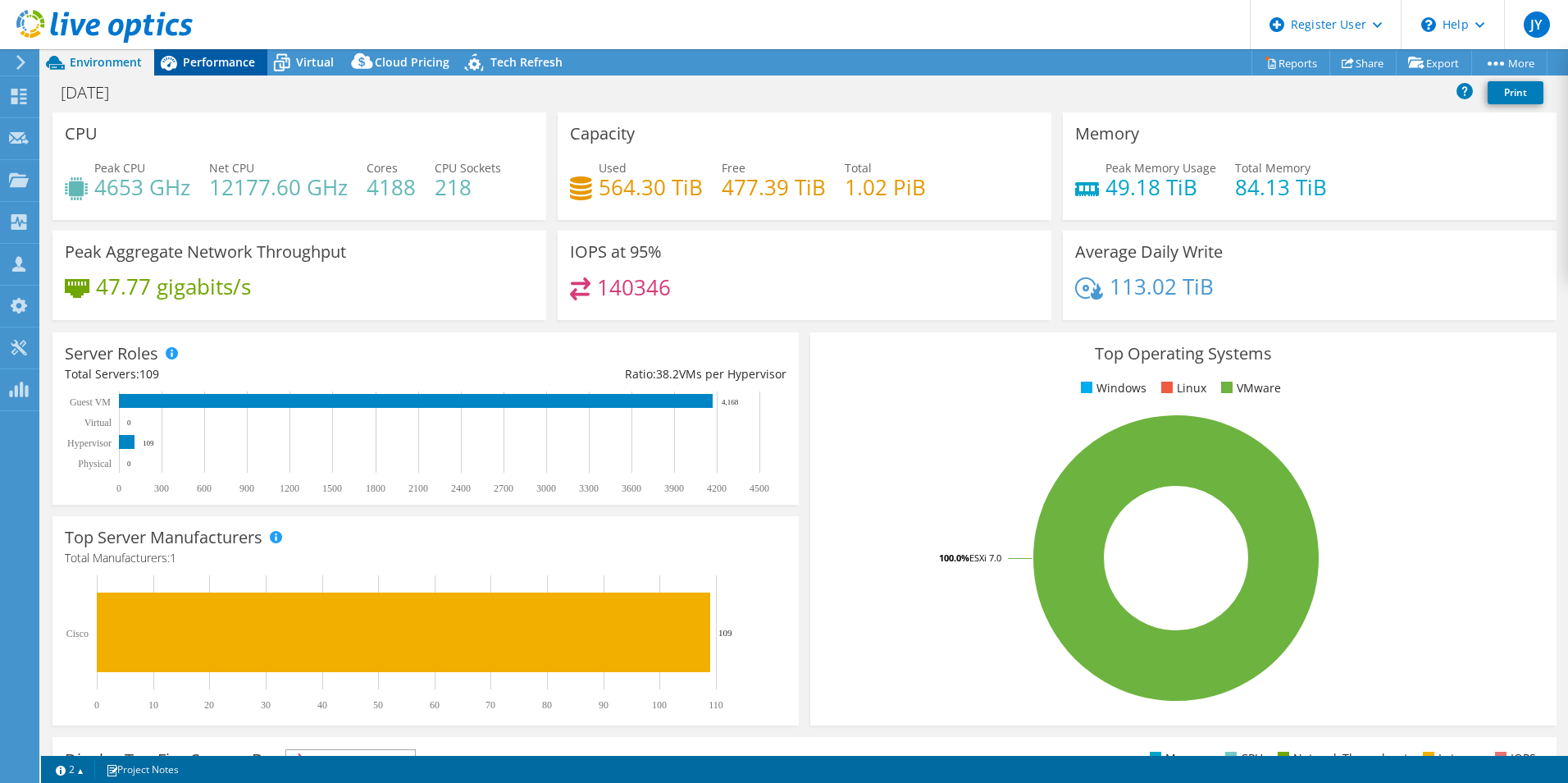
click at [221, 61] on span "Performance" at bounding box center [219, 62] width 72 height 16
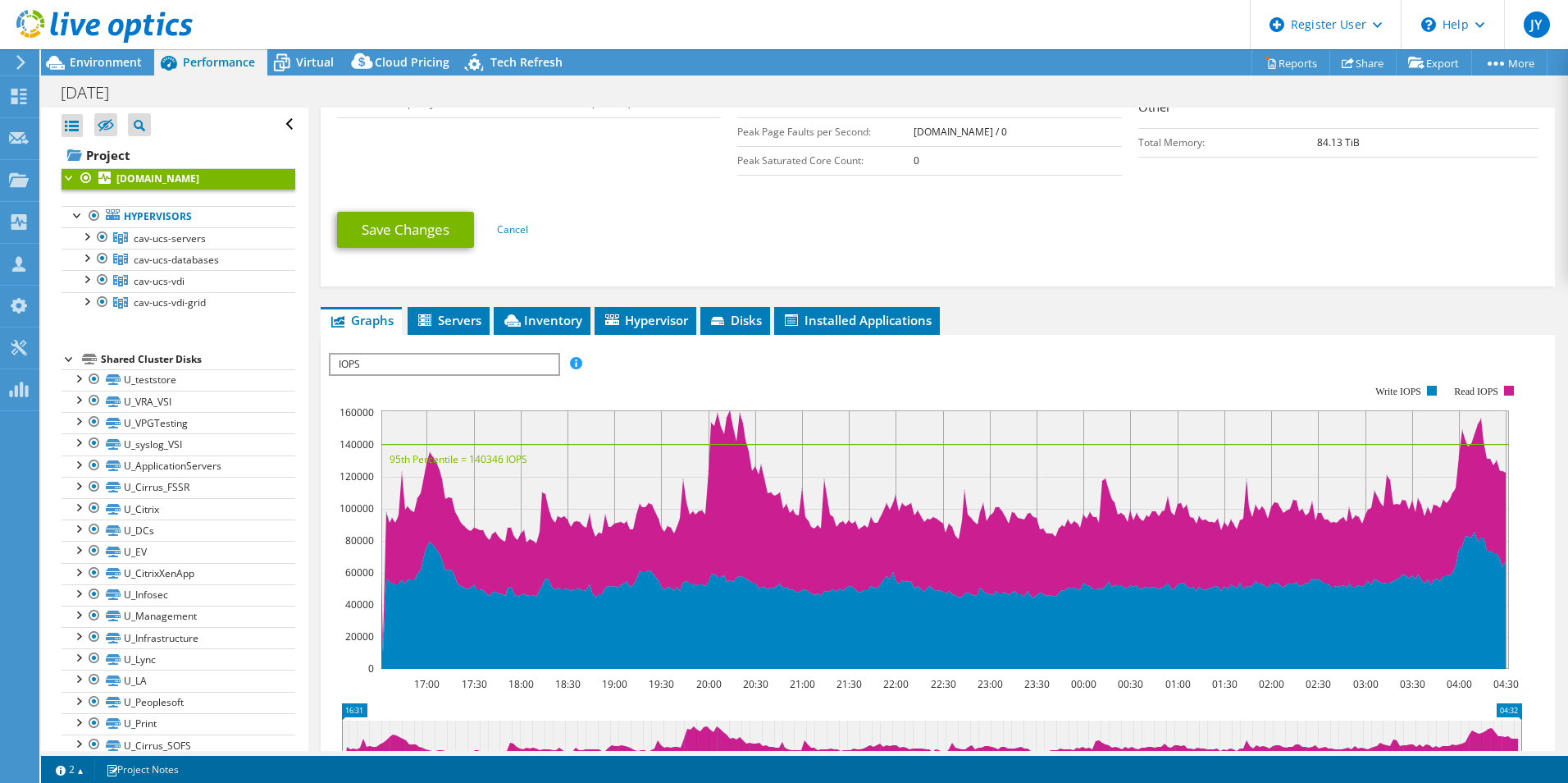
scroll to position [492, 0]
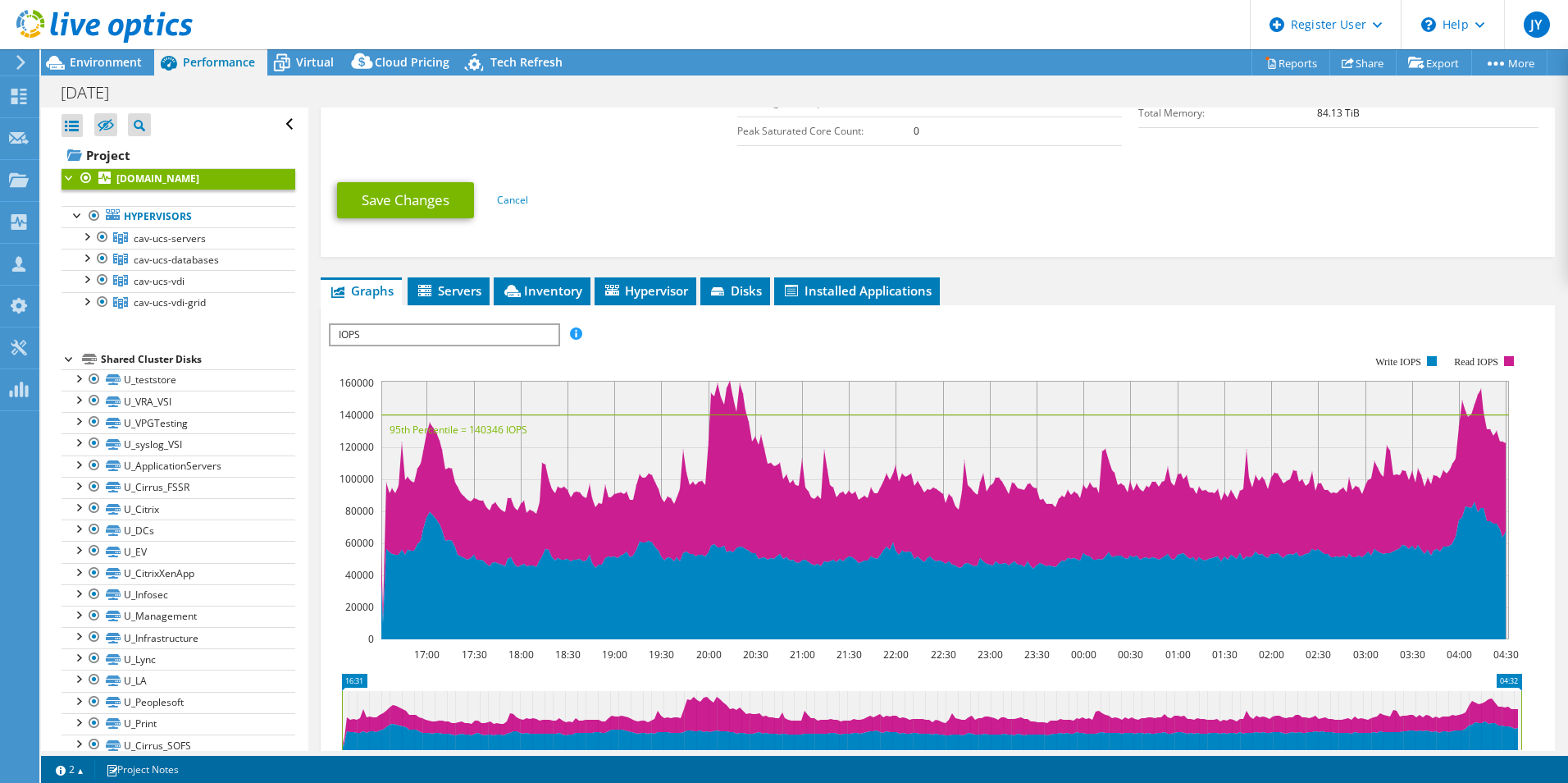
click at [549, 340] on span "IOPS" at bounding box center [444, 334] width 227 height 20
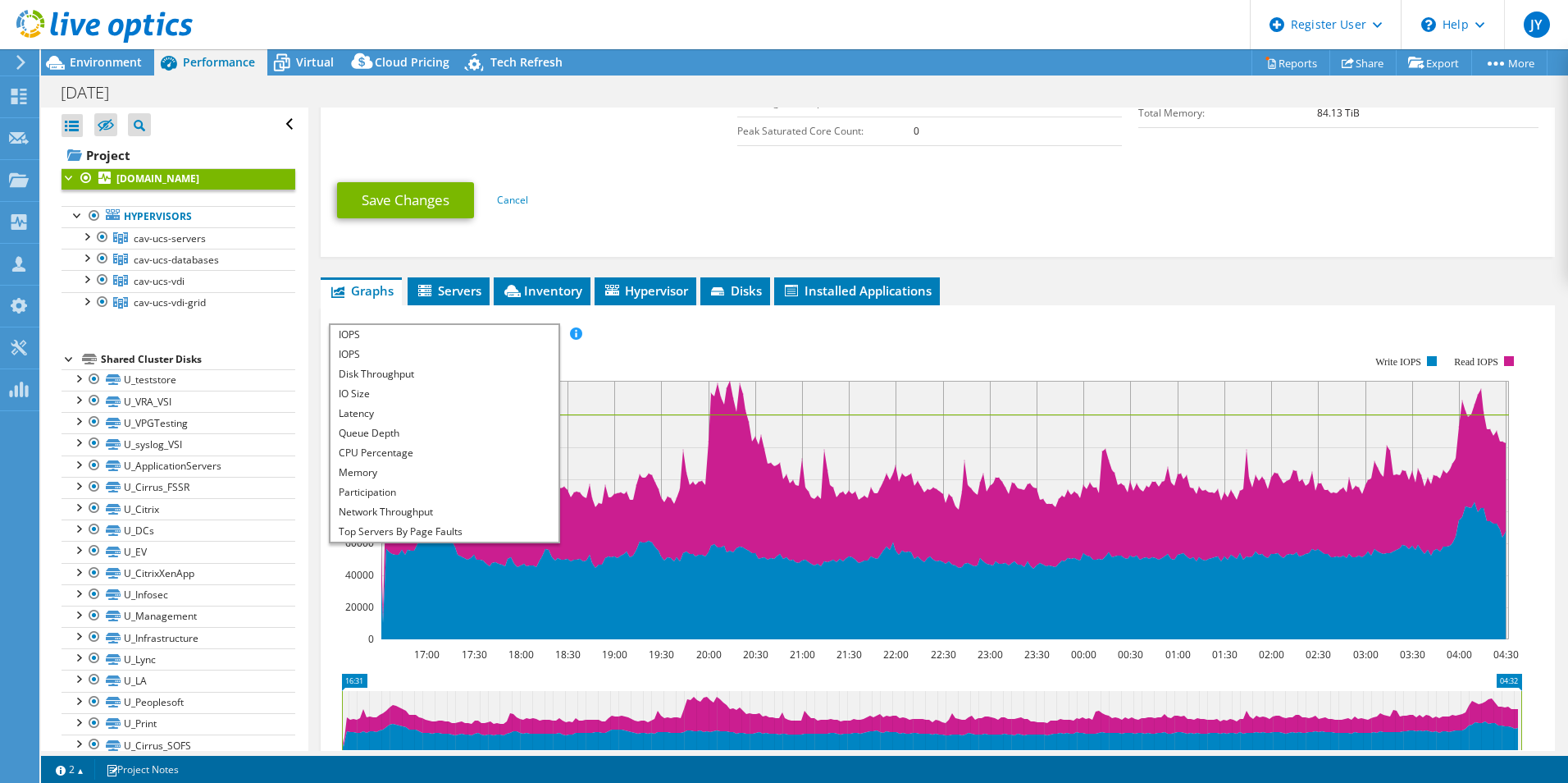
scroll to position [59, 0]
click at [421, 488] on li "Workload Concentration Line" at bounding box center [444, 492] width 227 height 20
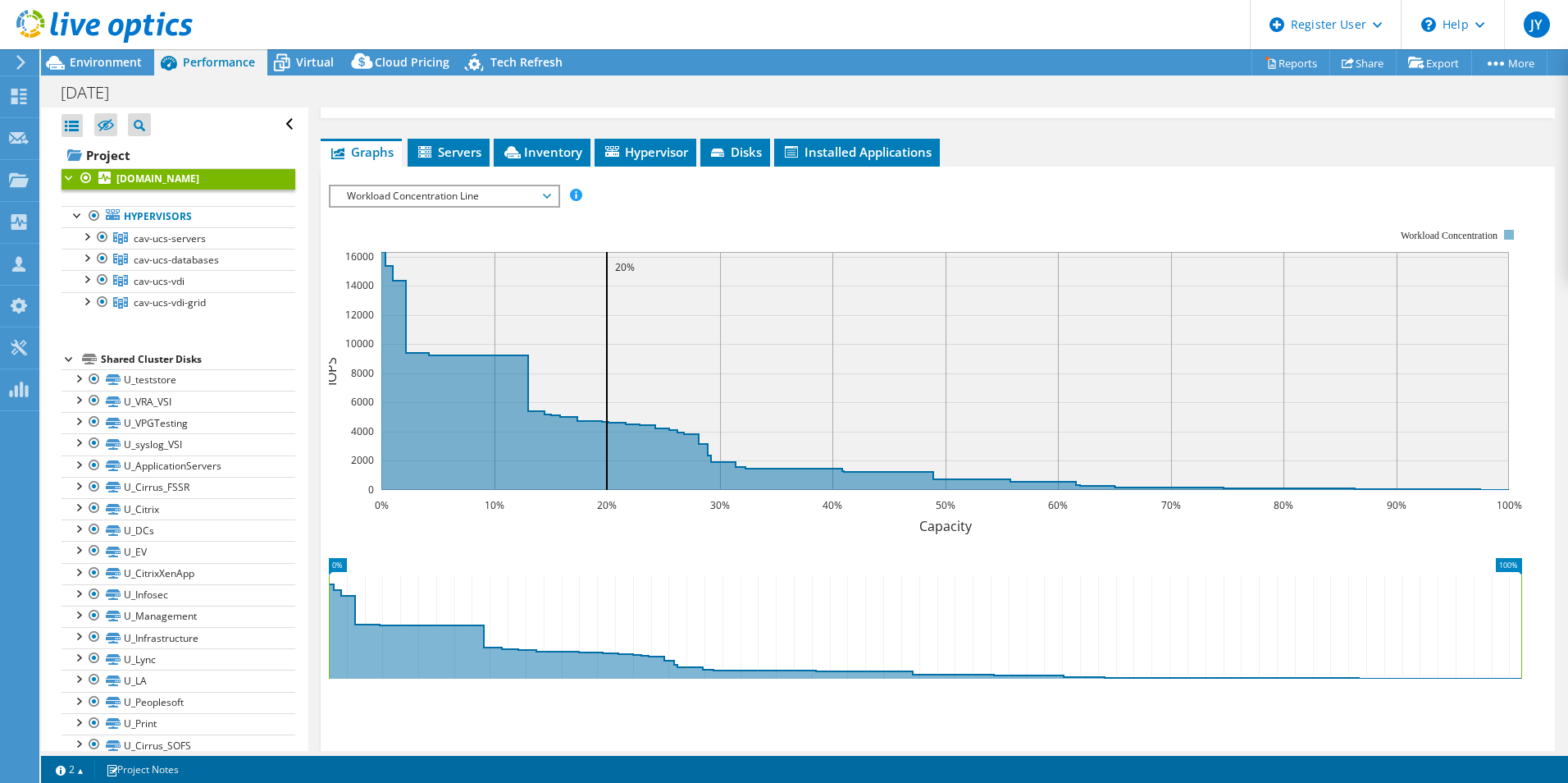
scroll to position [656, 0]
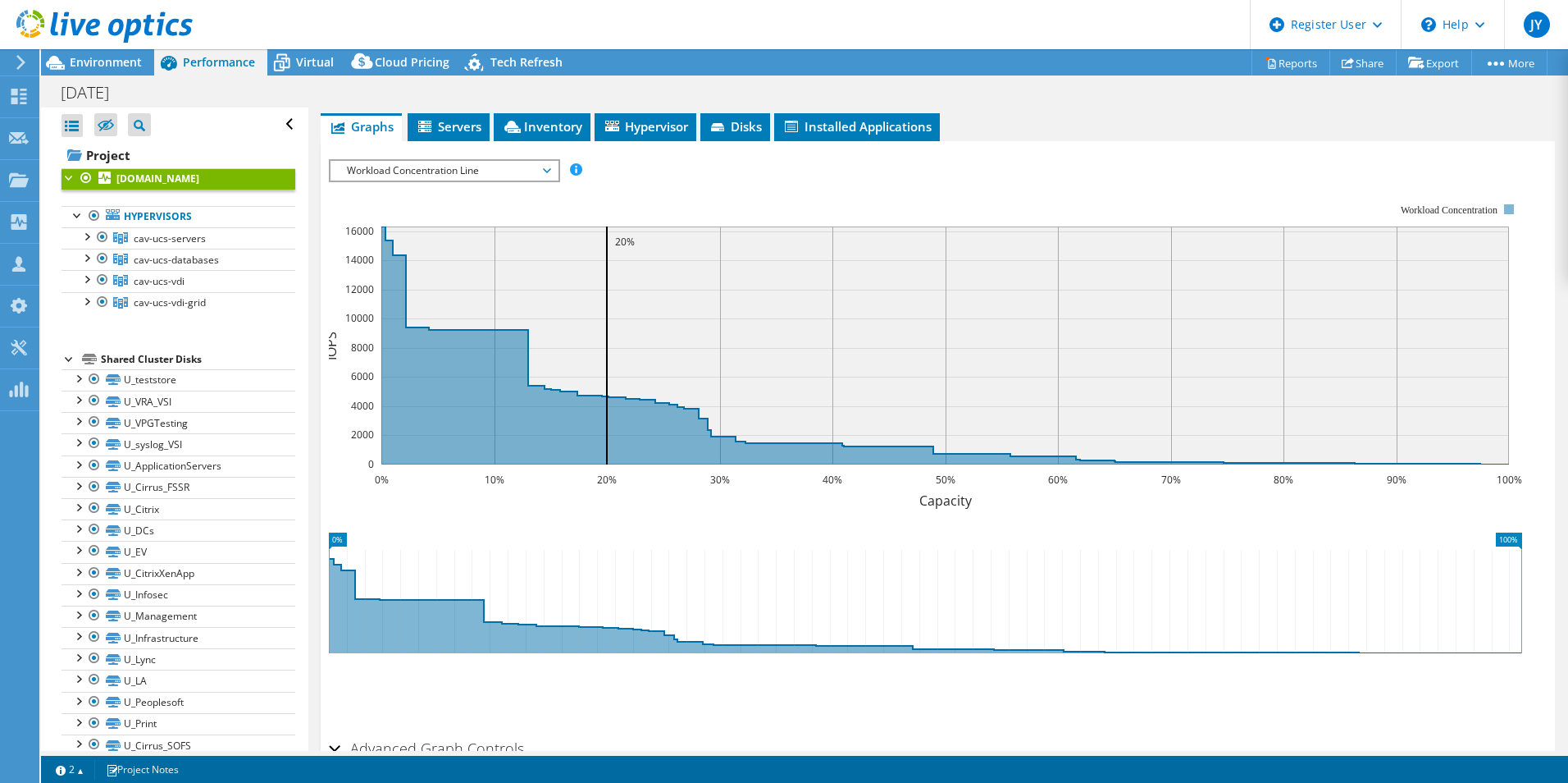
click at [541, 167] on span "Workload Concentration Line" at bounding box center [444, 170] width 211 height 20
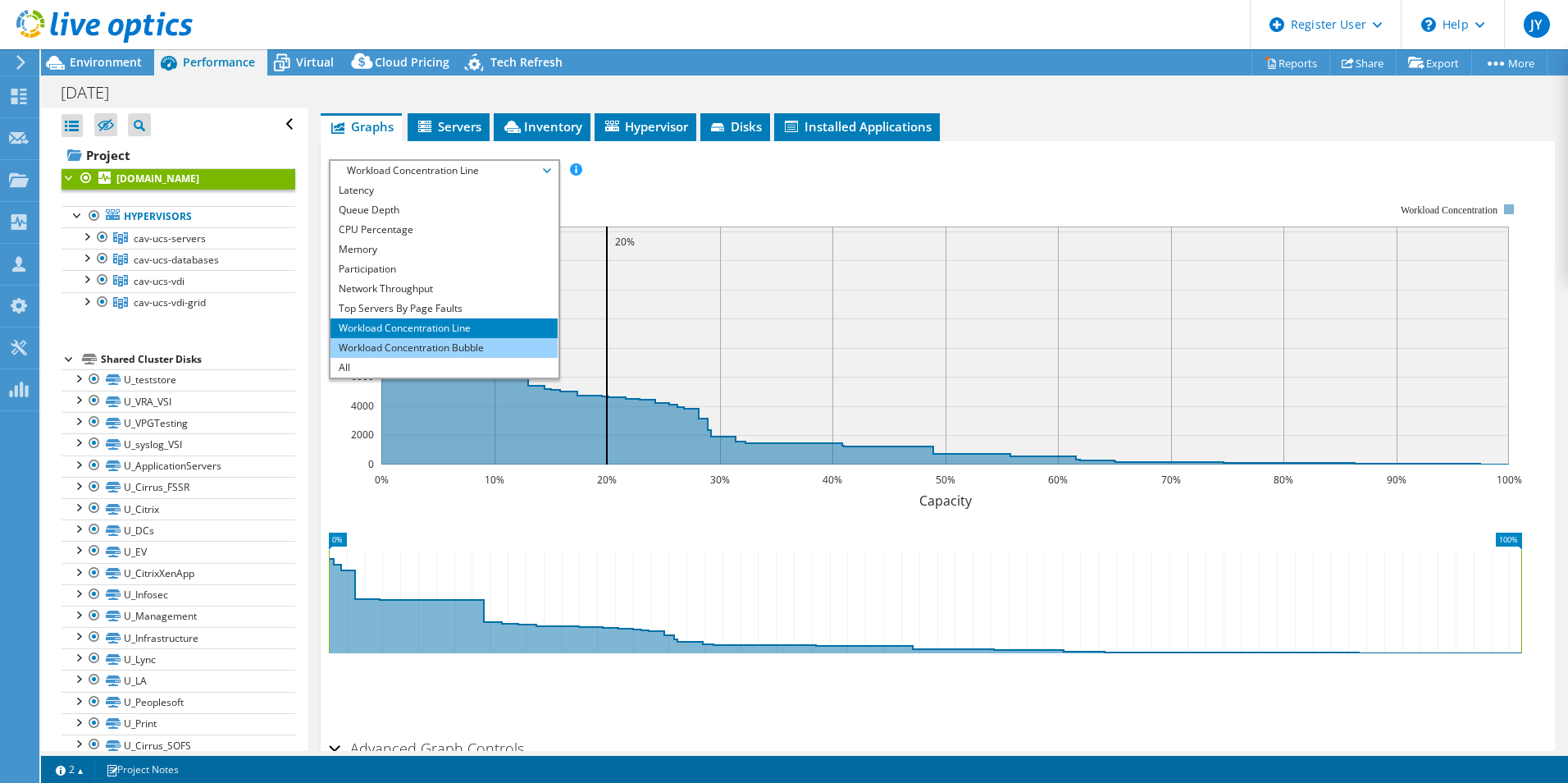
click at [477, 346] on li "Workload Concentration Bubble" at bounding box center [444, 347] width 227 height 20
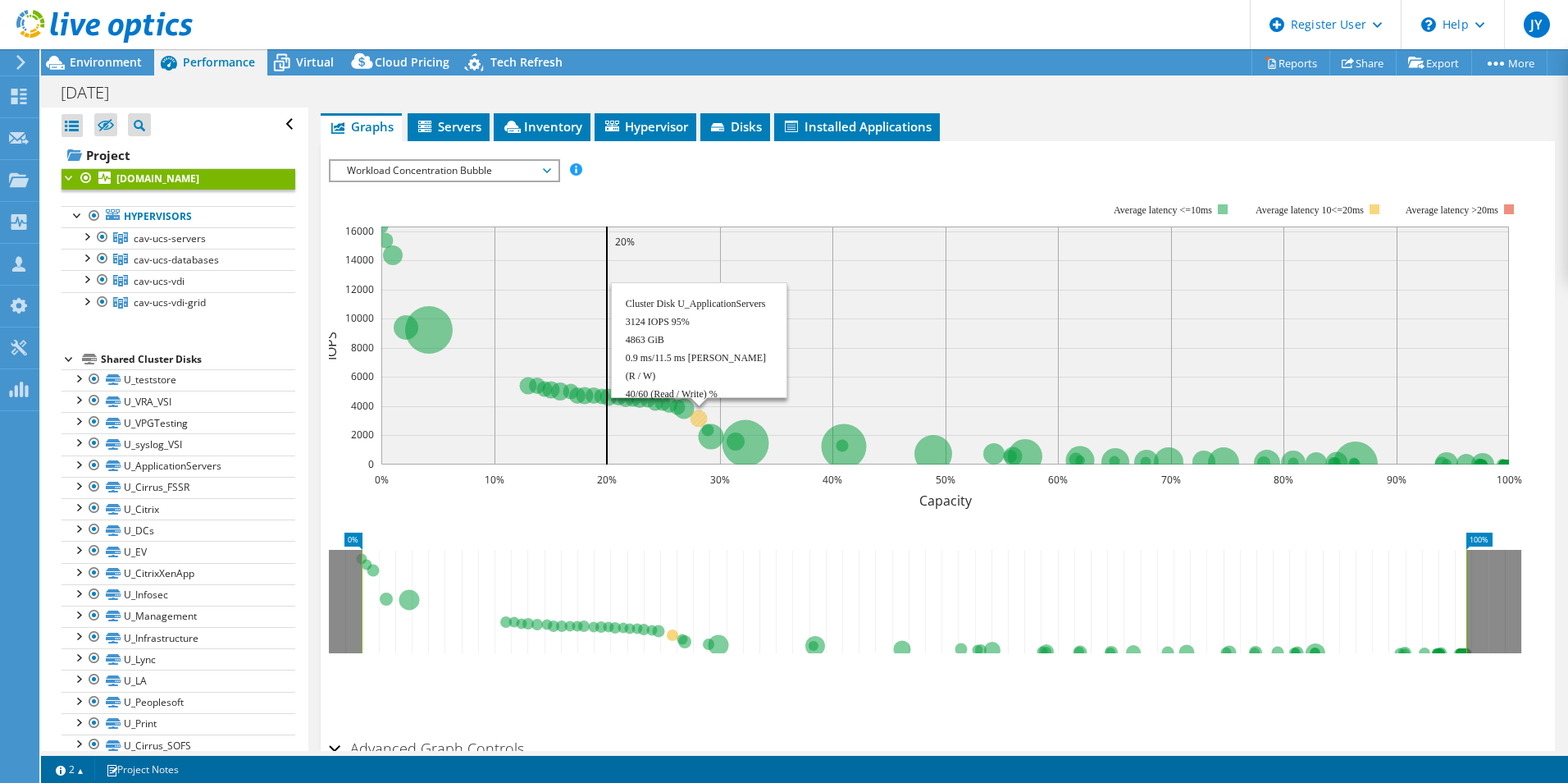
click at [699, 412] on circle at bounding box center [698, 418] width 17 height 17
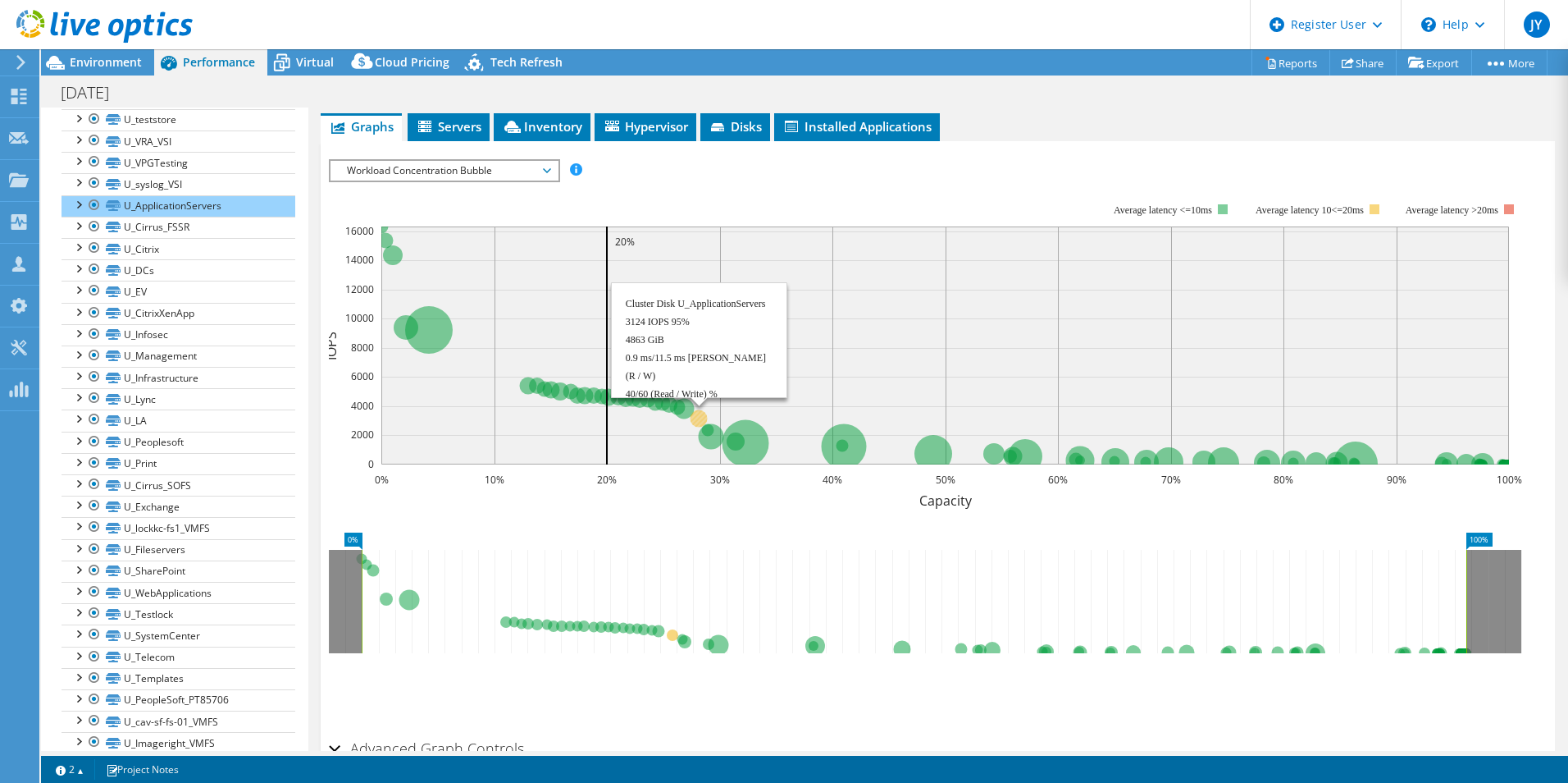
scroll to position [266, 0]
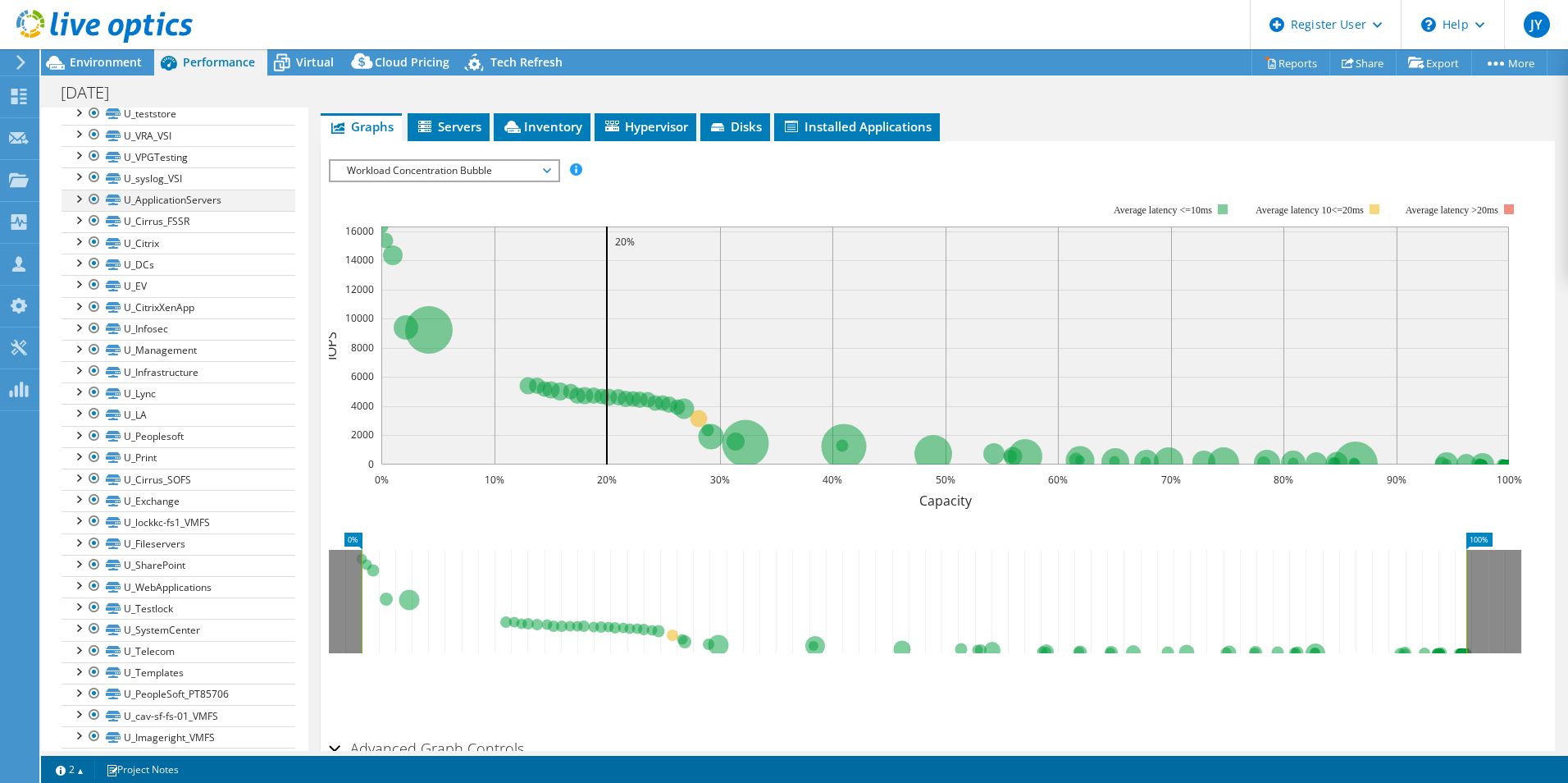
click at [82, 196] on div at bounding box center [77, 197] width 16 height 16
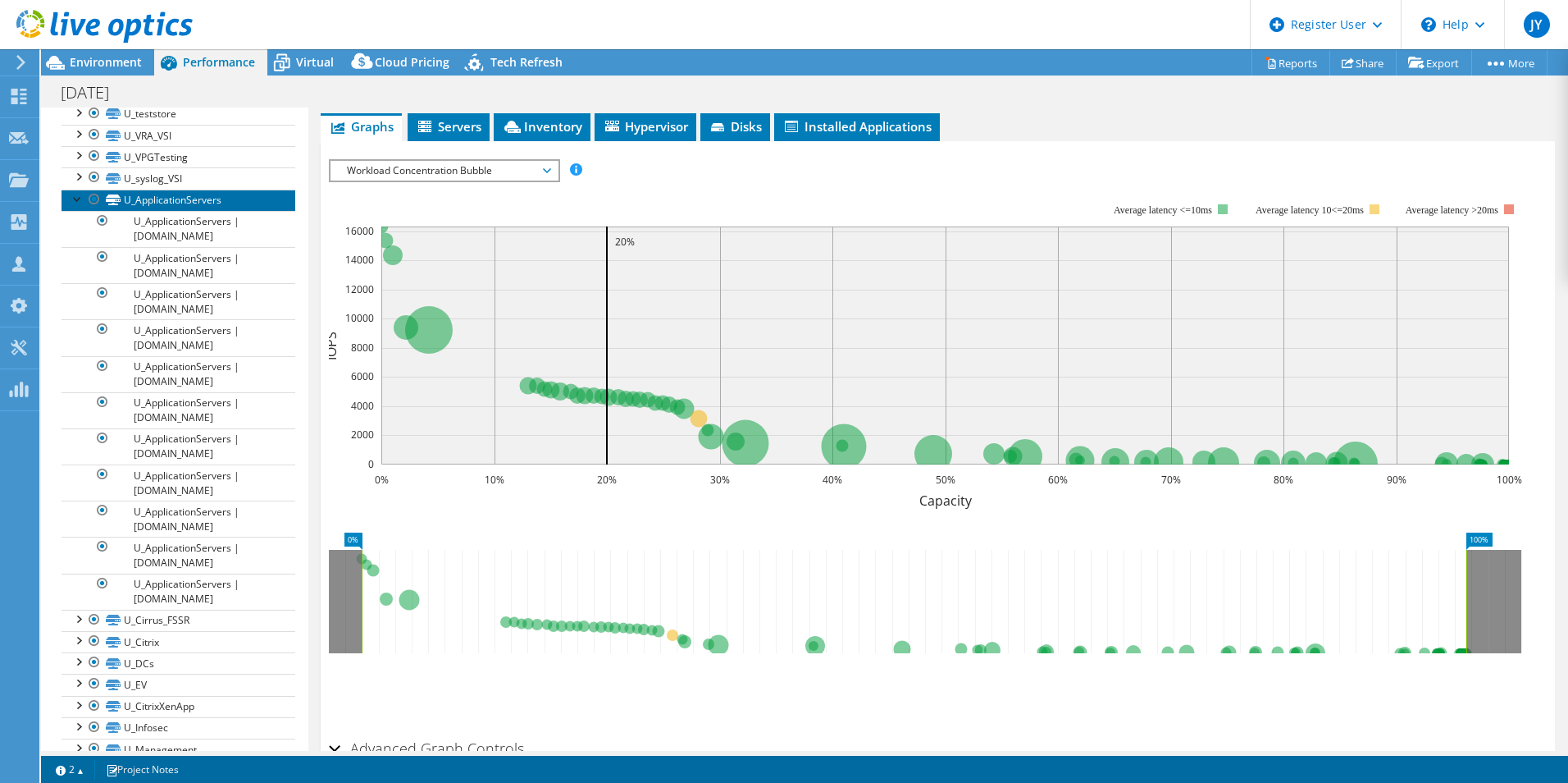
click at [205, 204] on link "U_ApplicationServers" at bounding box center [178, 200] width 234 height 22
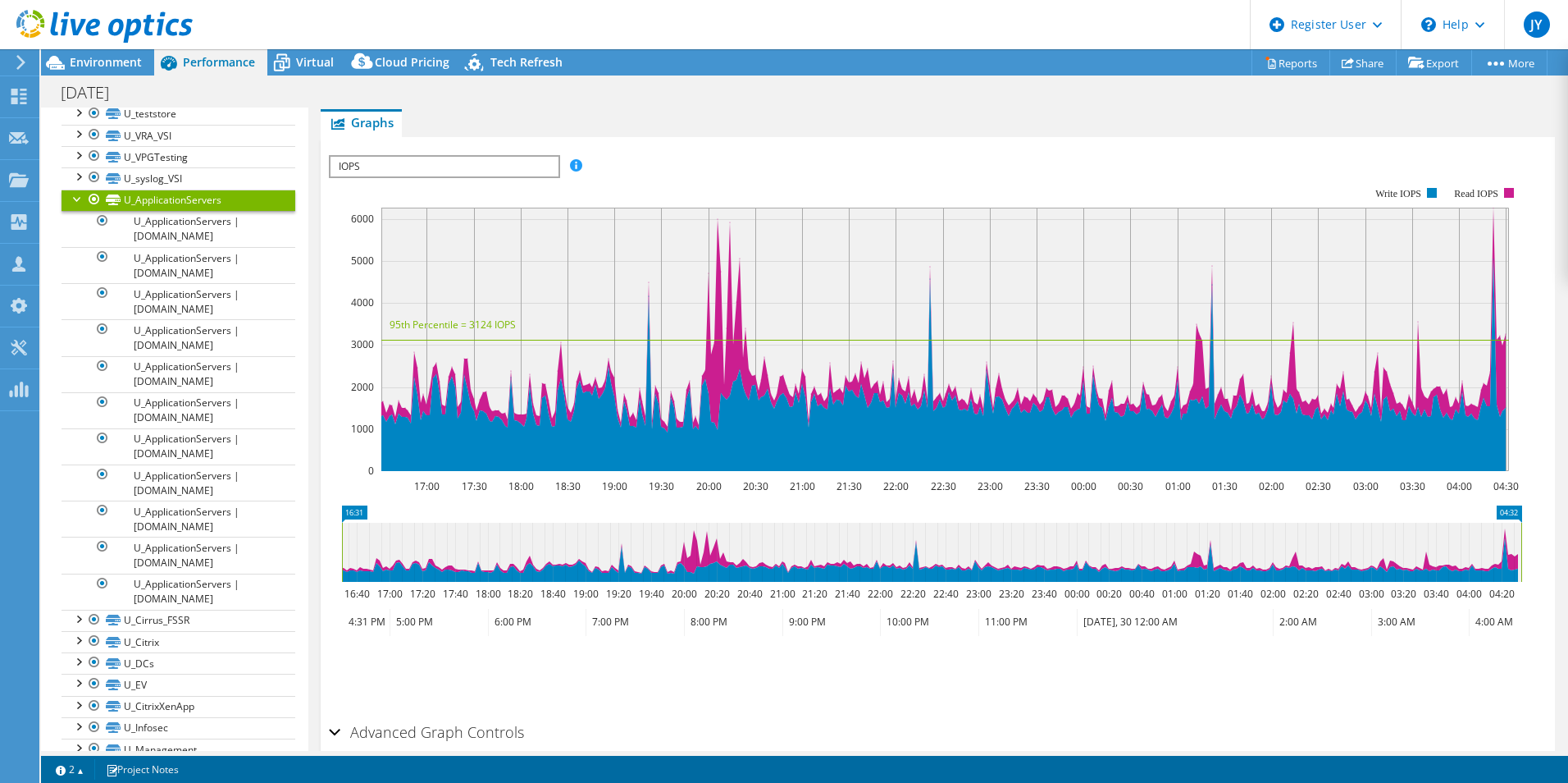
scroll to position [330, 0]
click at [549, 172] on span "IOPS" at bounding box center [444, 166] width 227 height 20
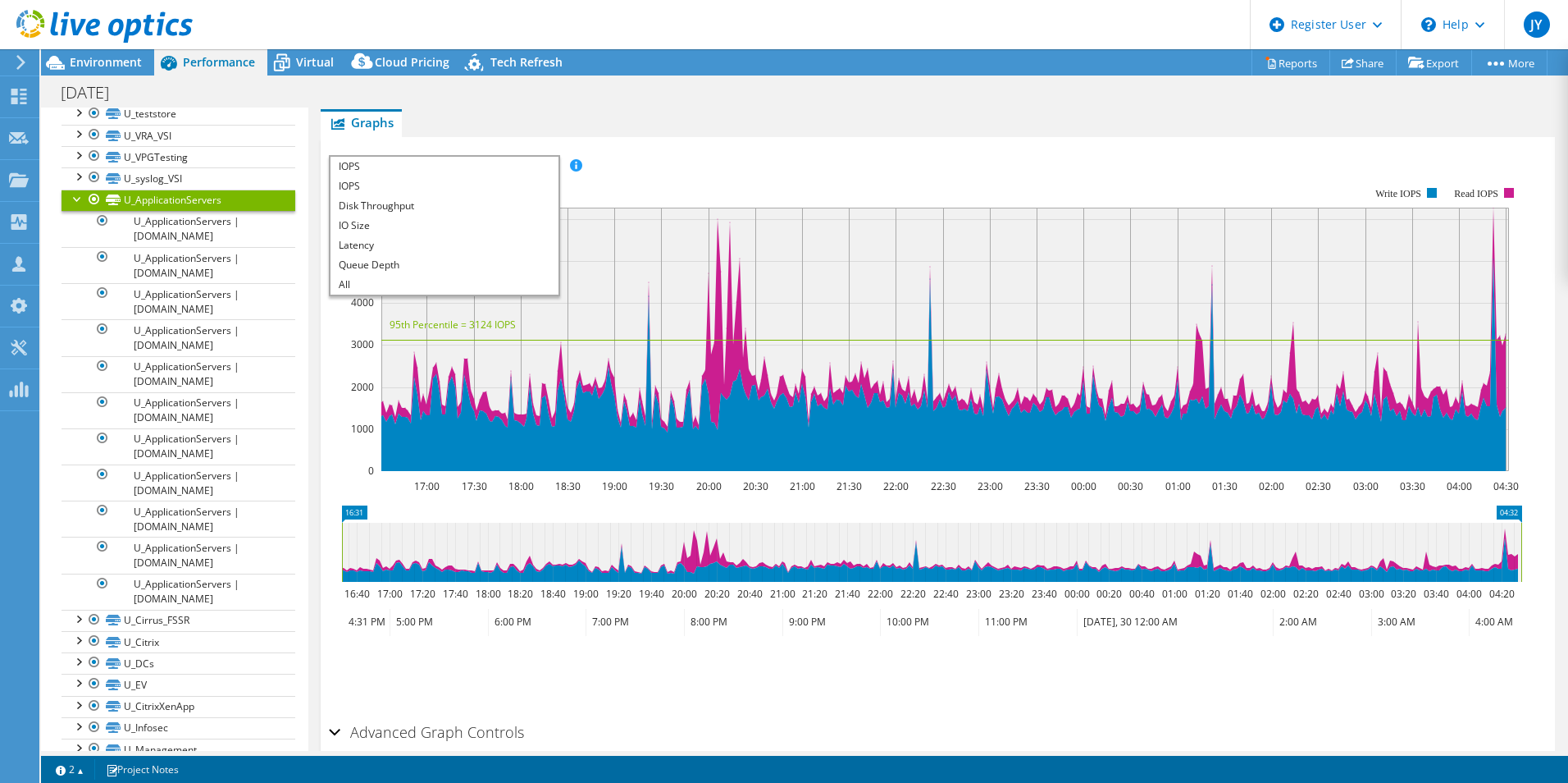
scroll to position [0, 0]
click at [385, 252] on li "Latency" at bounding box center [444, 245] width 227 height 20
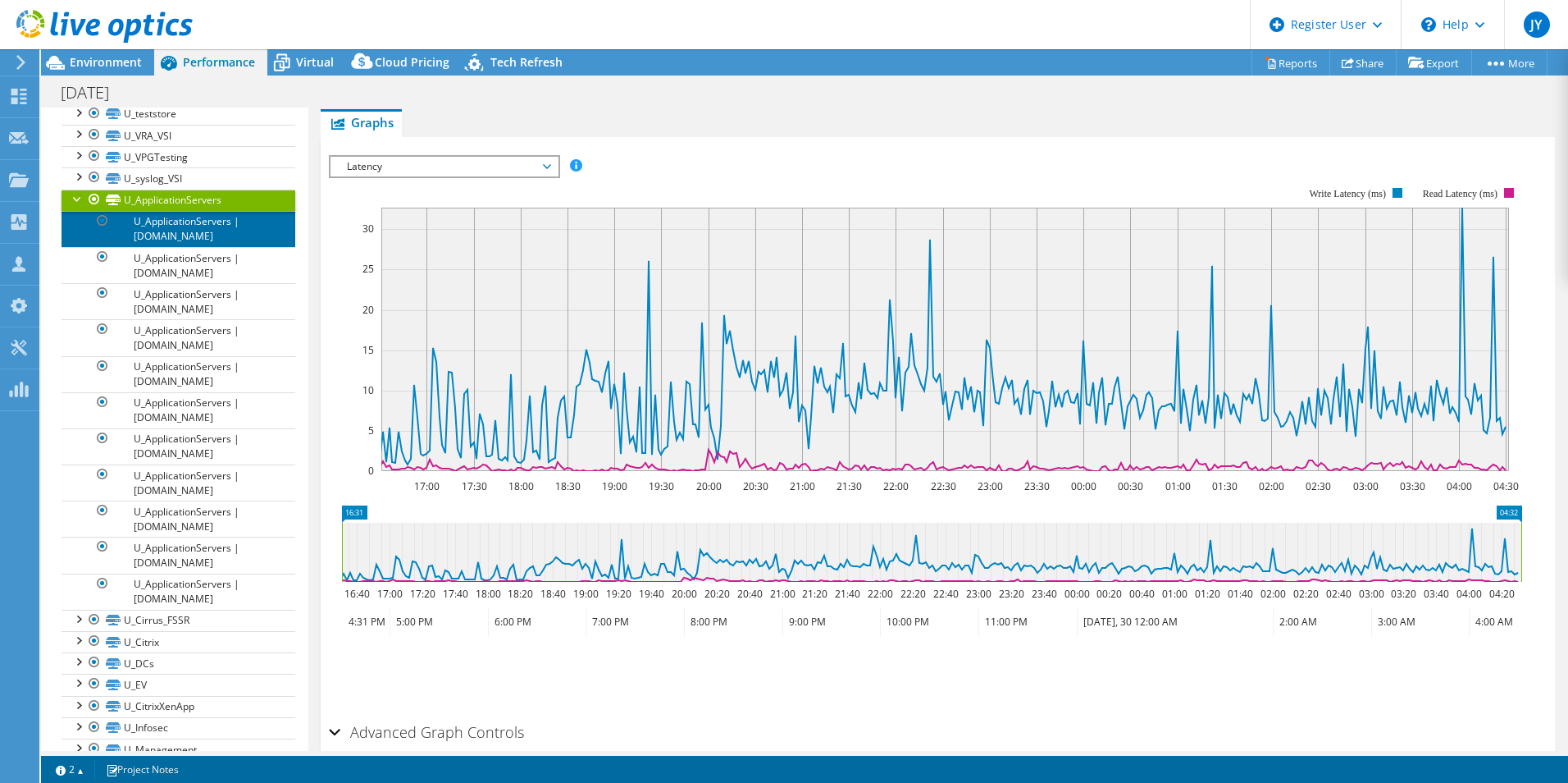
click at [231, 231] on link "U_ApplicationServers | [DOMAIN_NAME]" at bounding box center [178, 229] width 234 height 36
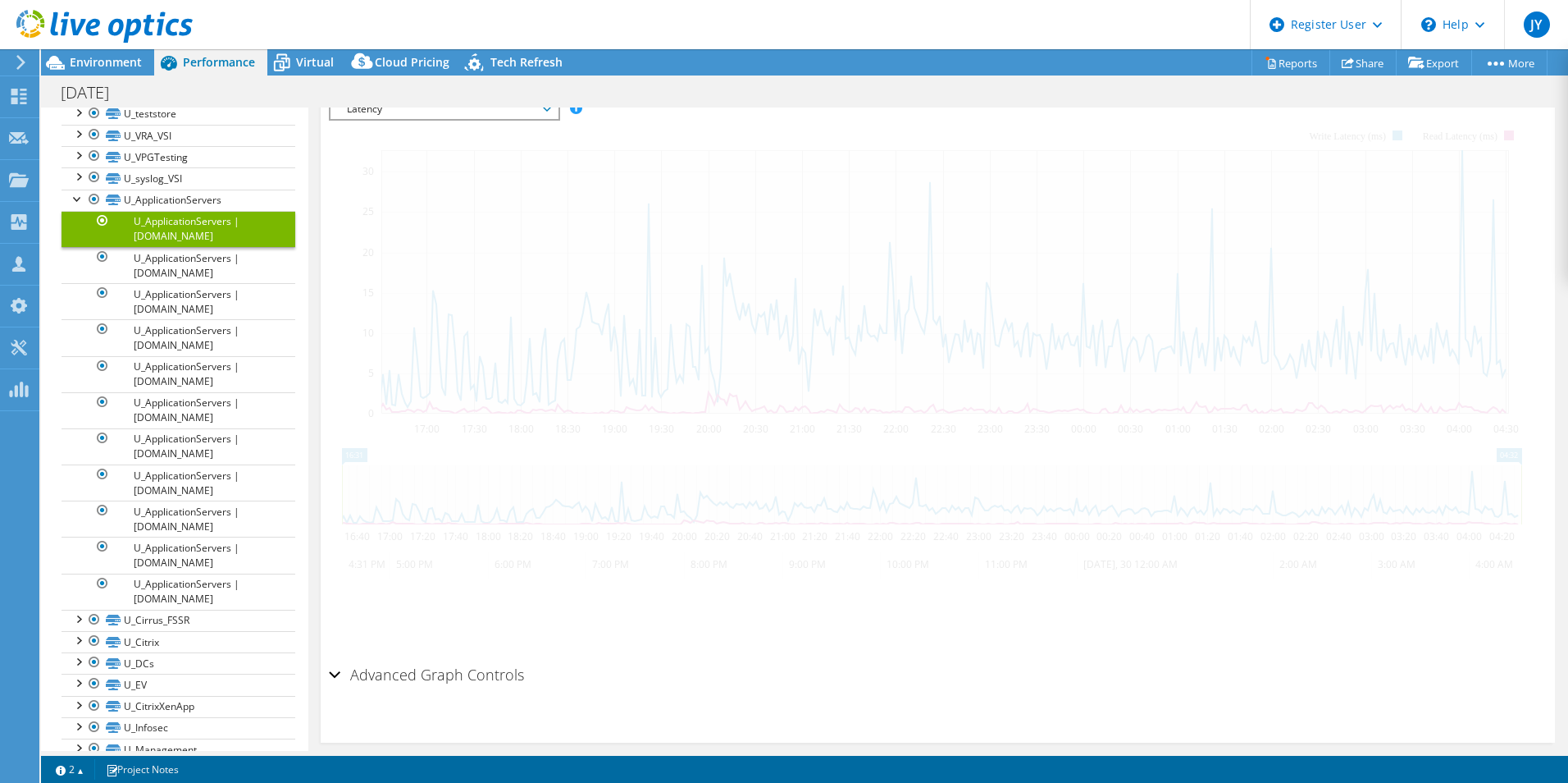
scroll to position [273, 0]
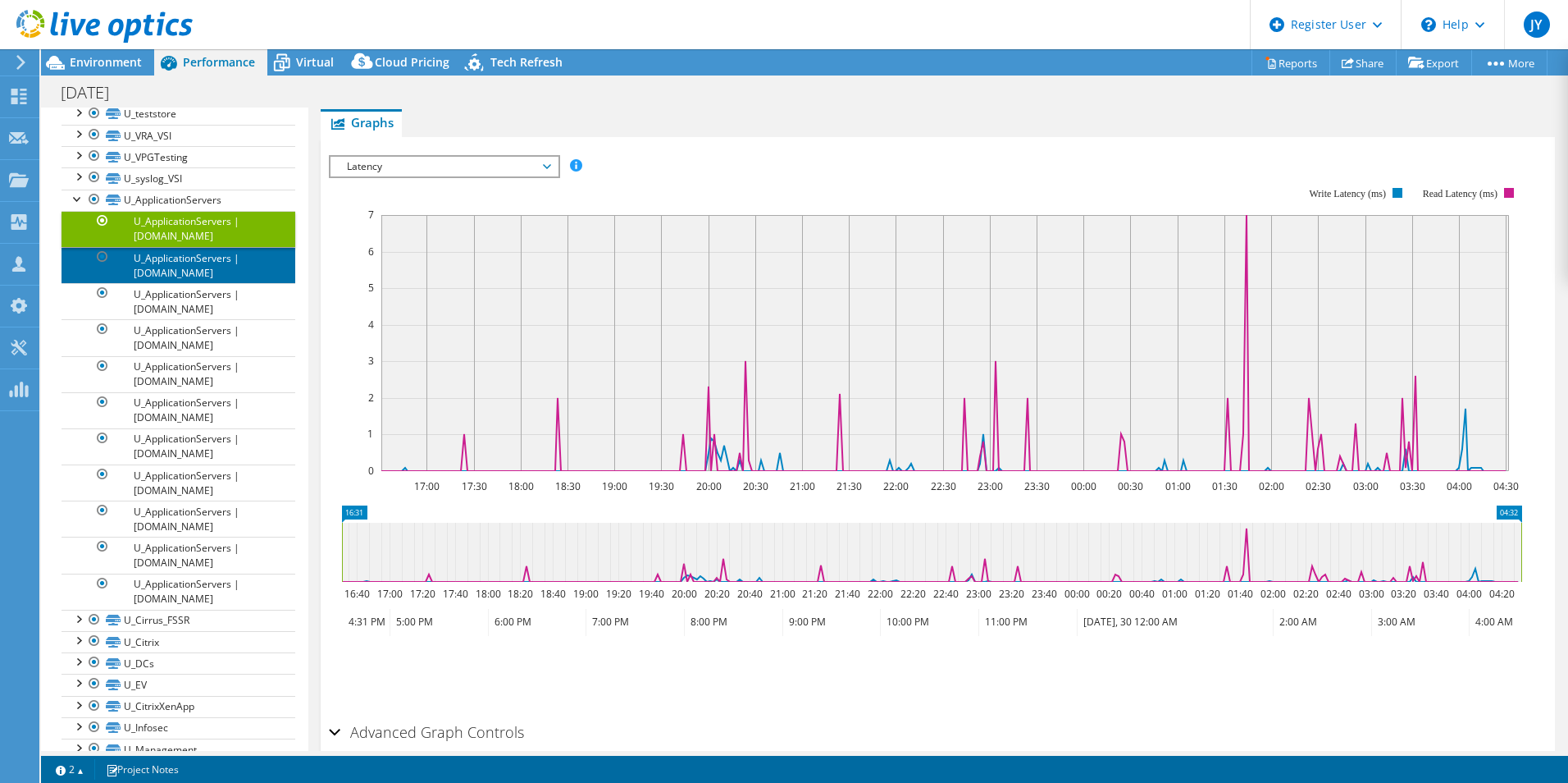
click at [184, 266] on link "U_ApplicationServers | [DOMAIN_NAME]" at bounding box center [178, 265] width 234 height 36
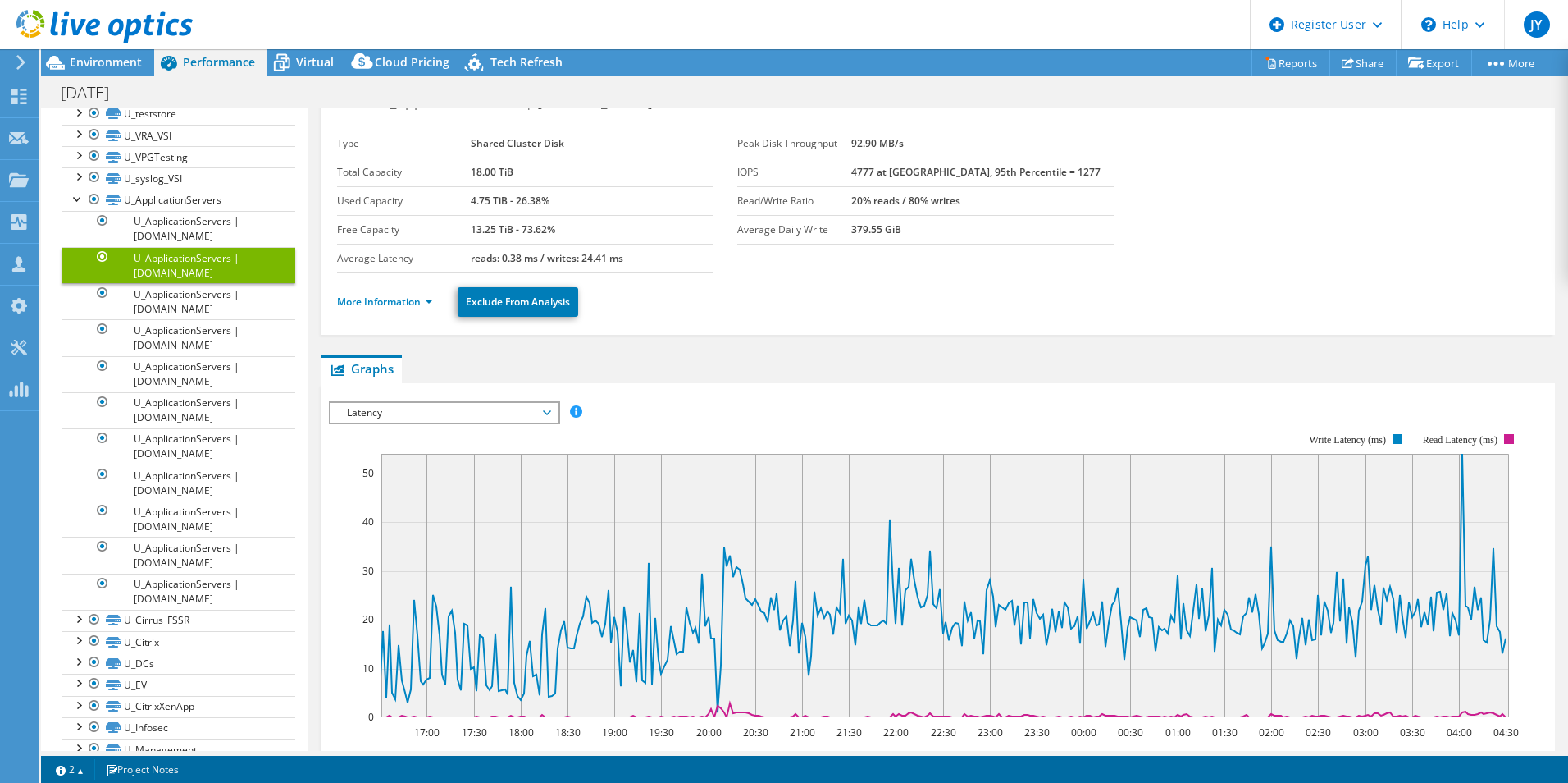
scroll to position [109, 0]
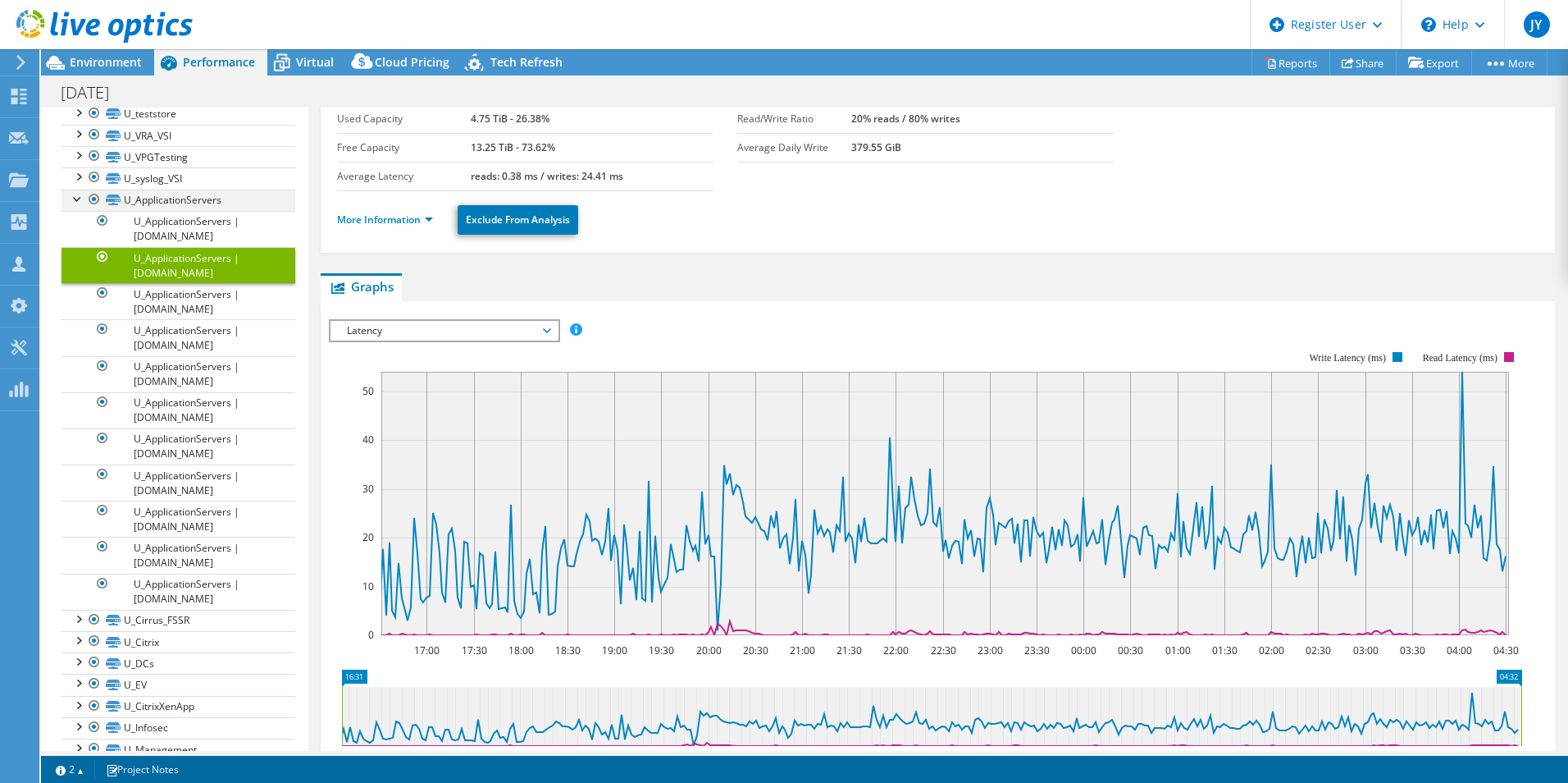
click at [78, 205] on div at bounding box center [77, 197] width 16 height 16
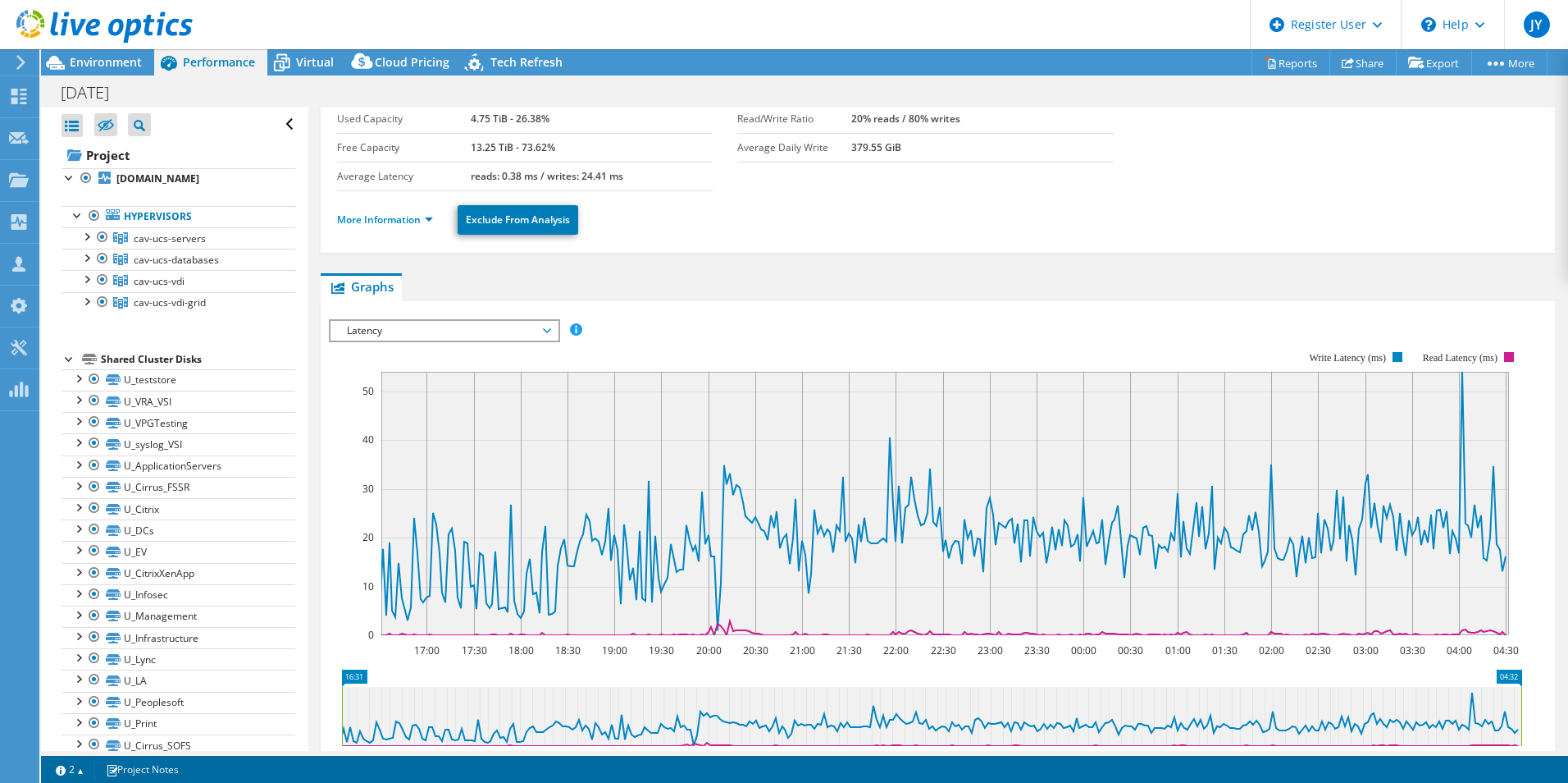
scroll to position [0, 0]
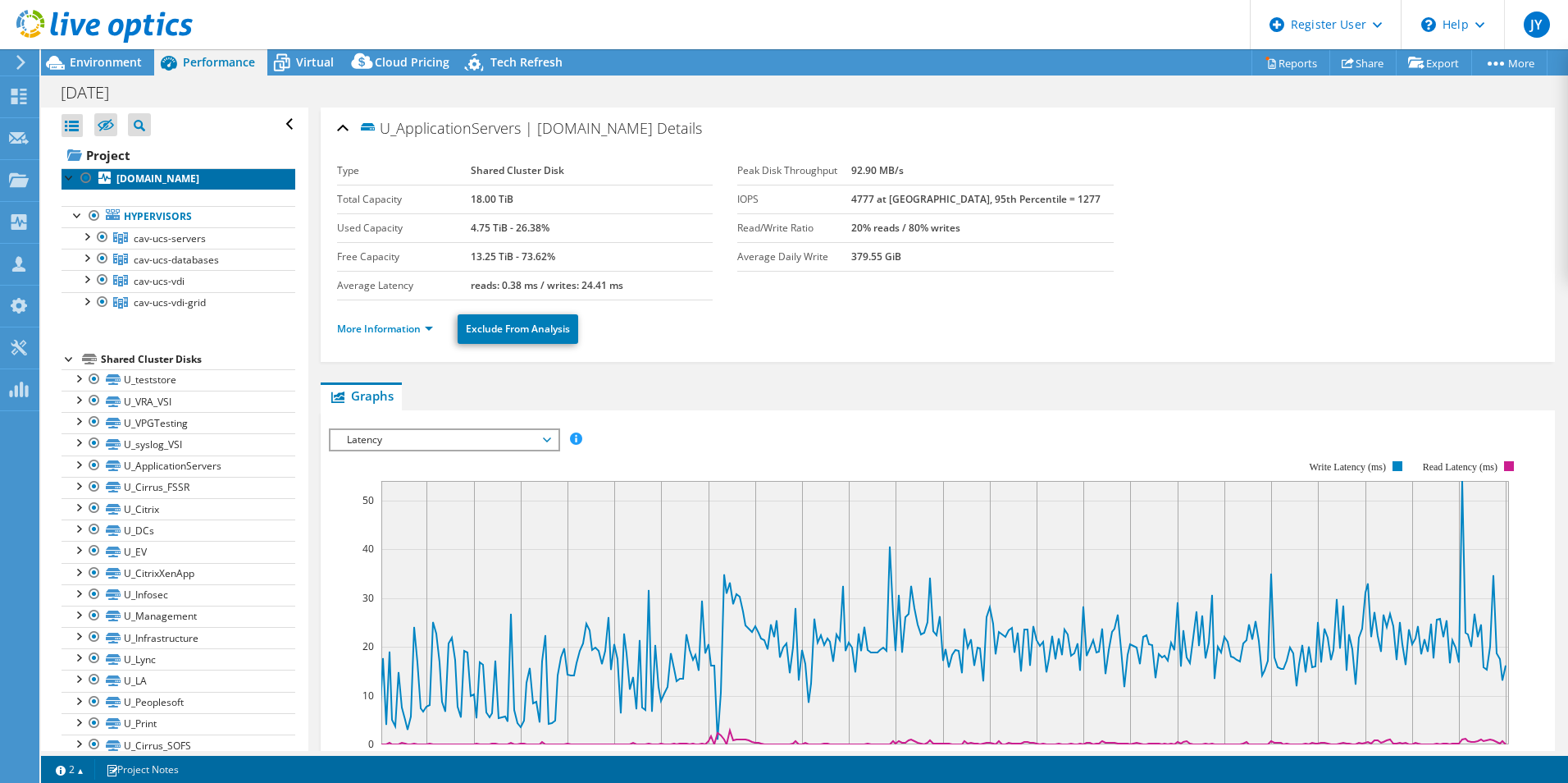
click at [138, 182] on b "[DOMAIN_NAME]" at bounding box center [158, 178] width 83 height 14
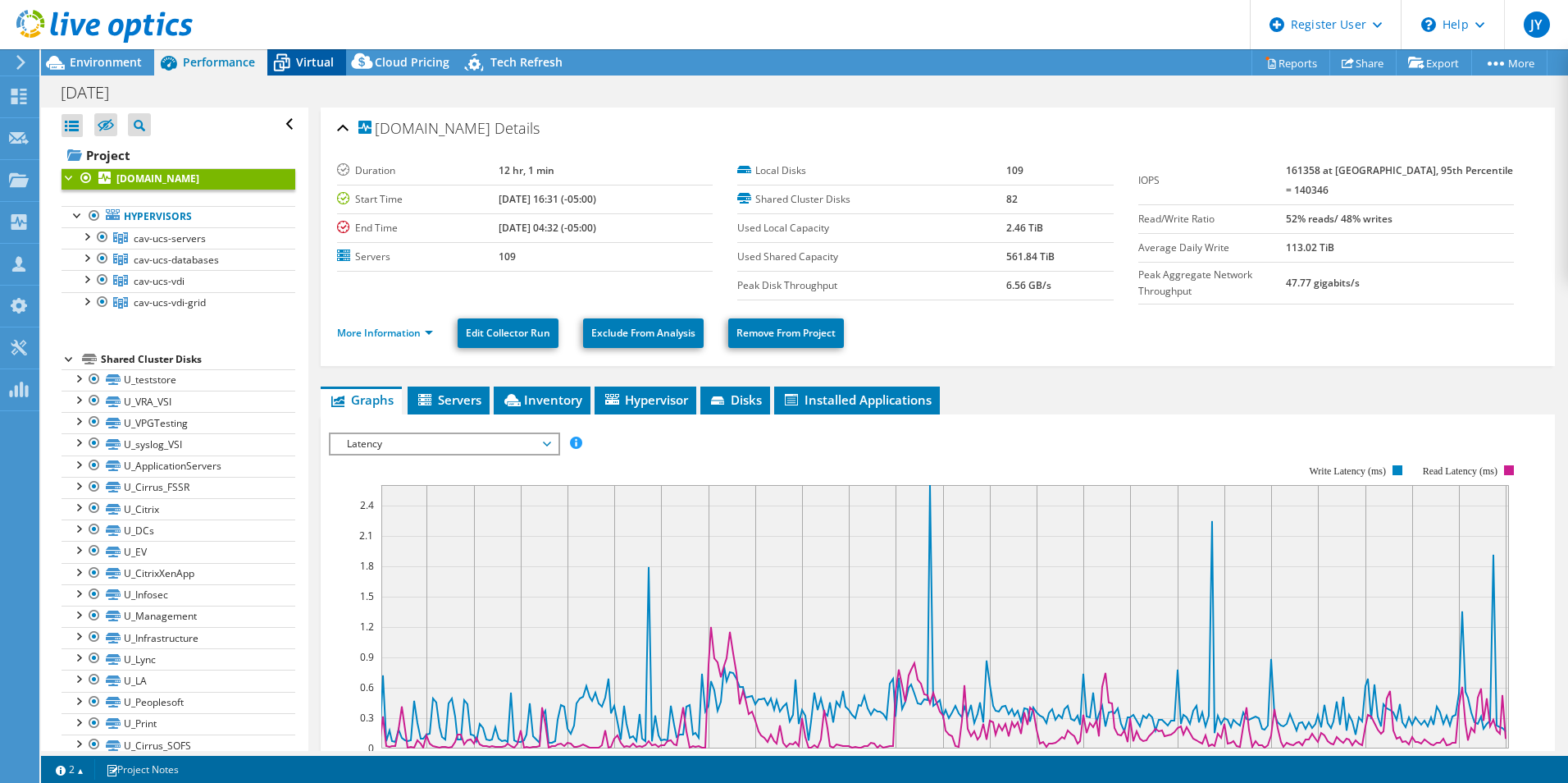
click at [298, 63] on span "Virtual" at bounding box center [314, 62] width 38 height 16
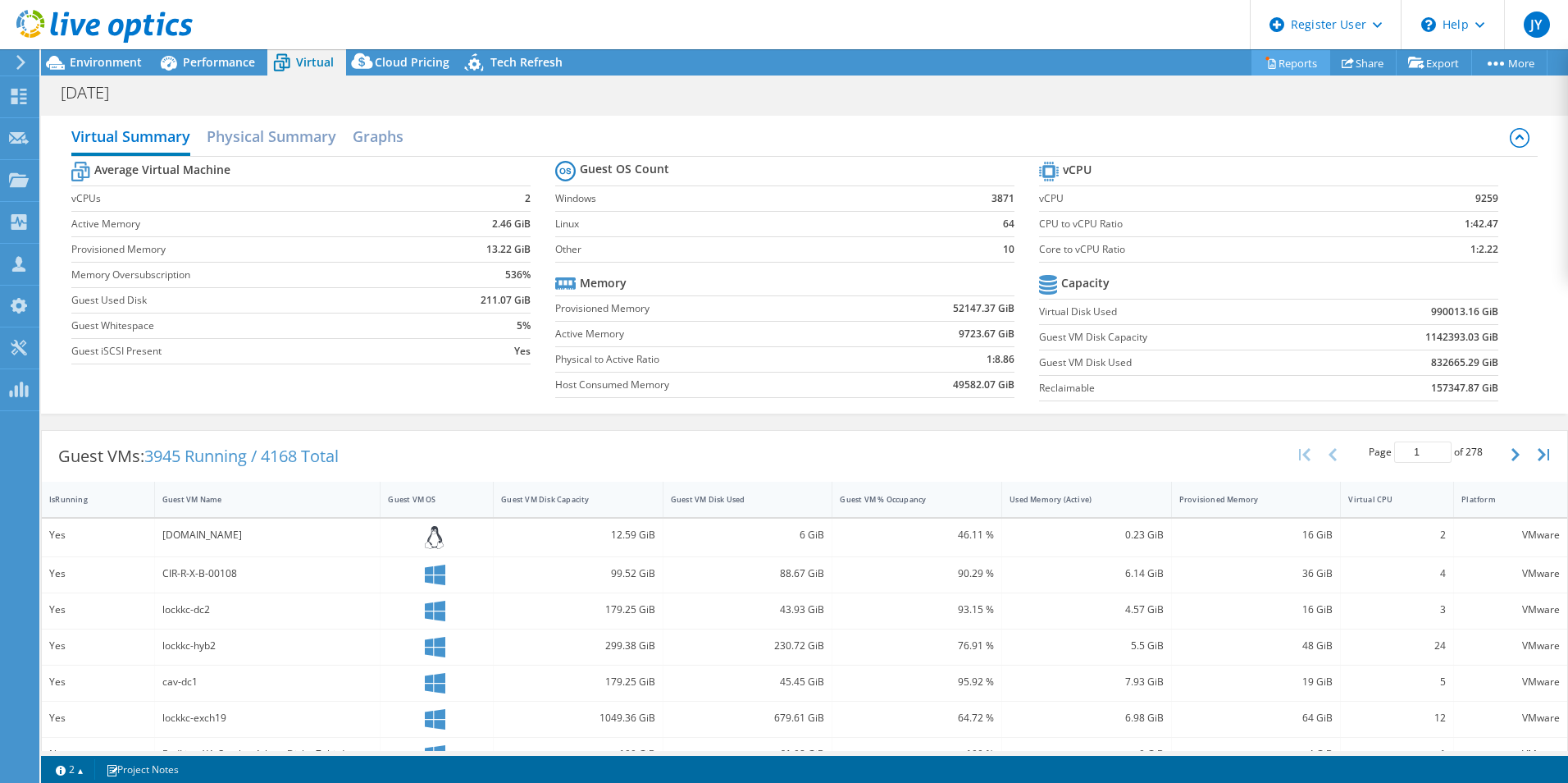
click at [1281, 69] on link "Reports" at bounding box center [1290, 62] width 79 height 25
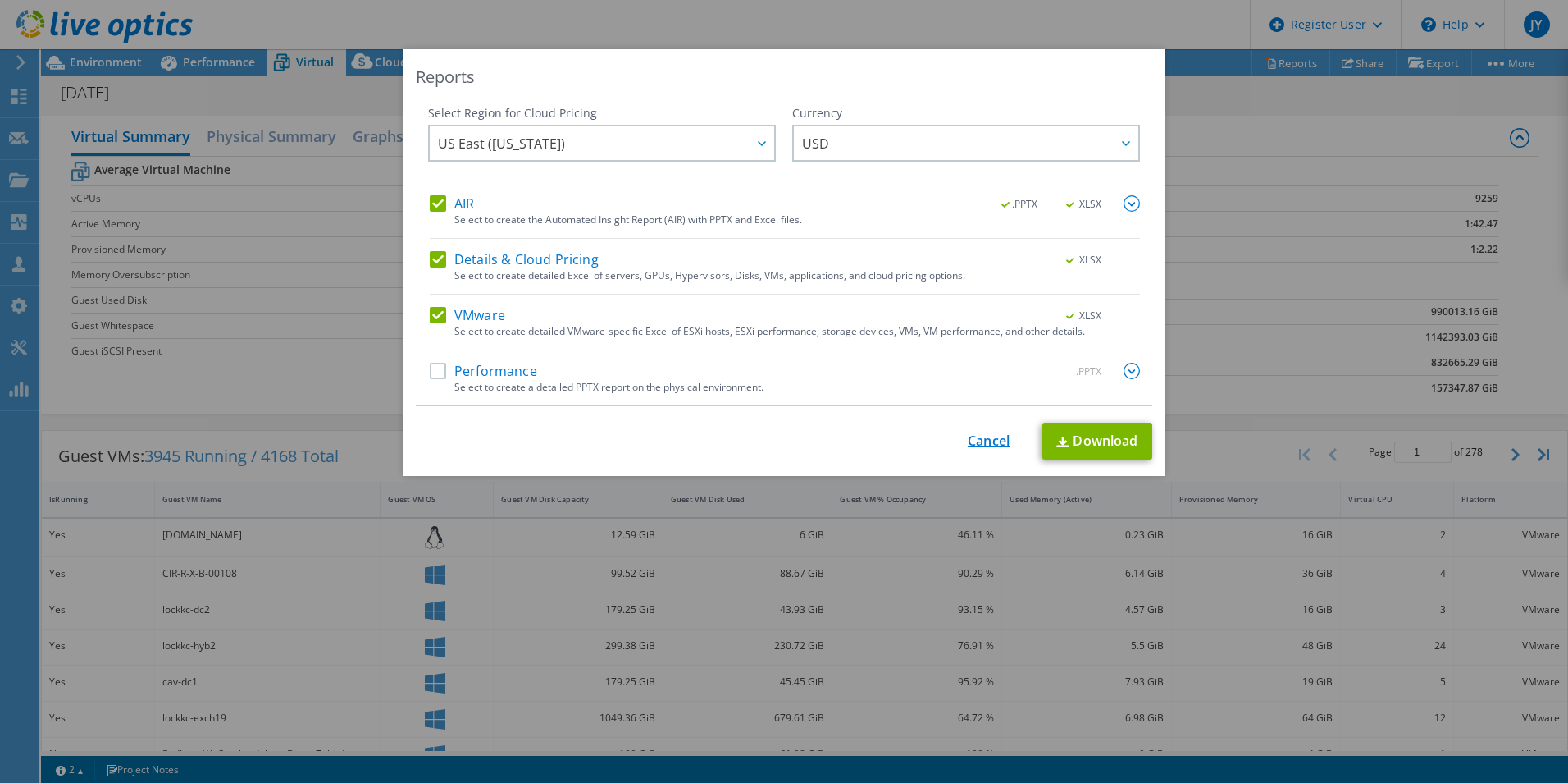
click at [984, 445] on link "Cancel" at bounding box center [988, 440] width 42 height 16
